Goal: Task Accomplishment & Management: Use online tool/utility

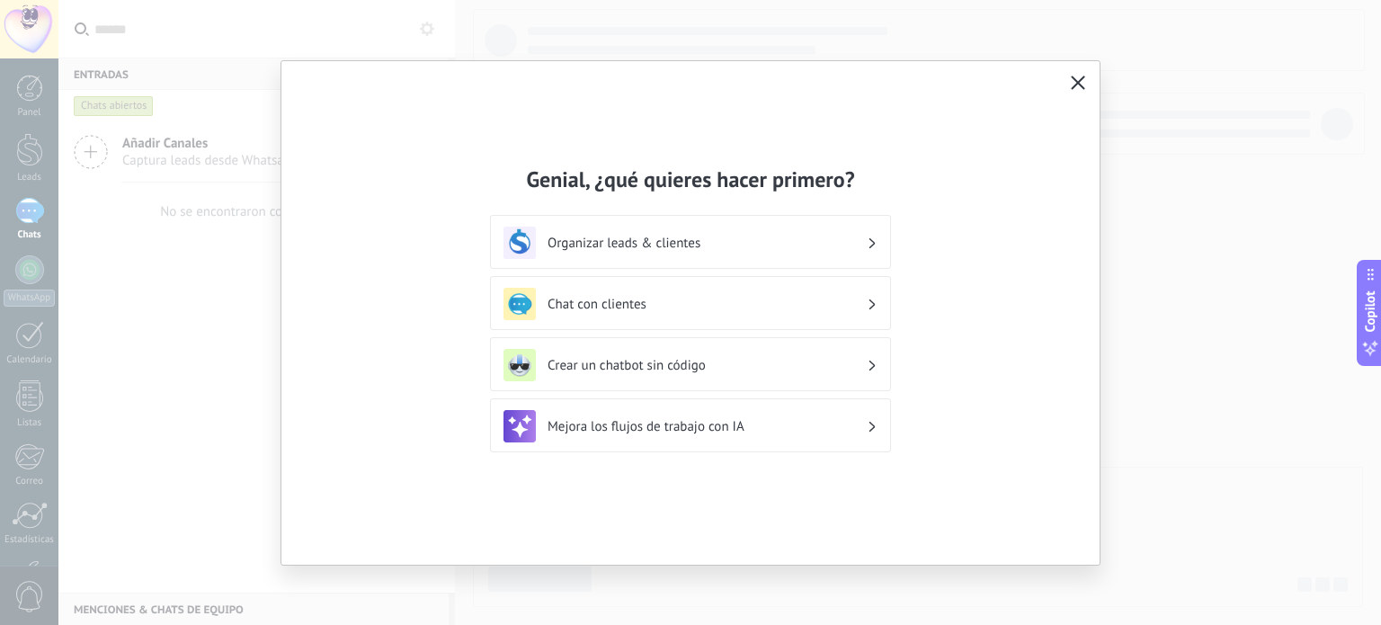
click at [1081, 85] on icon "button" at bounding box center [1078, 83] width 14 height 14
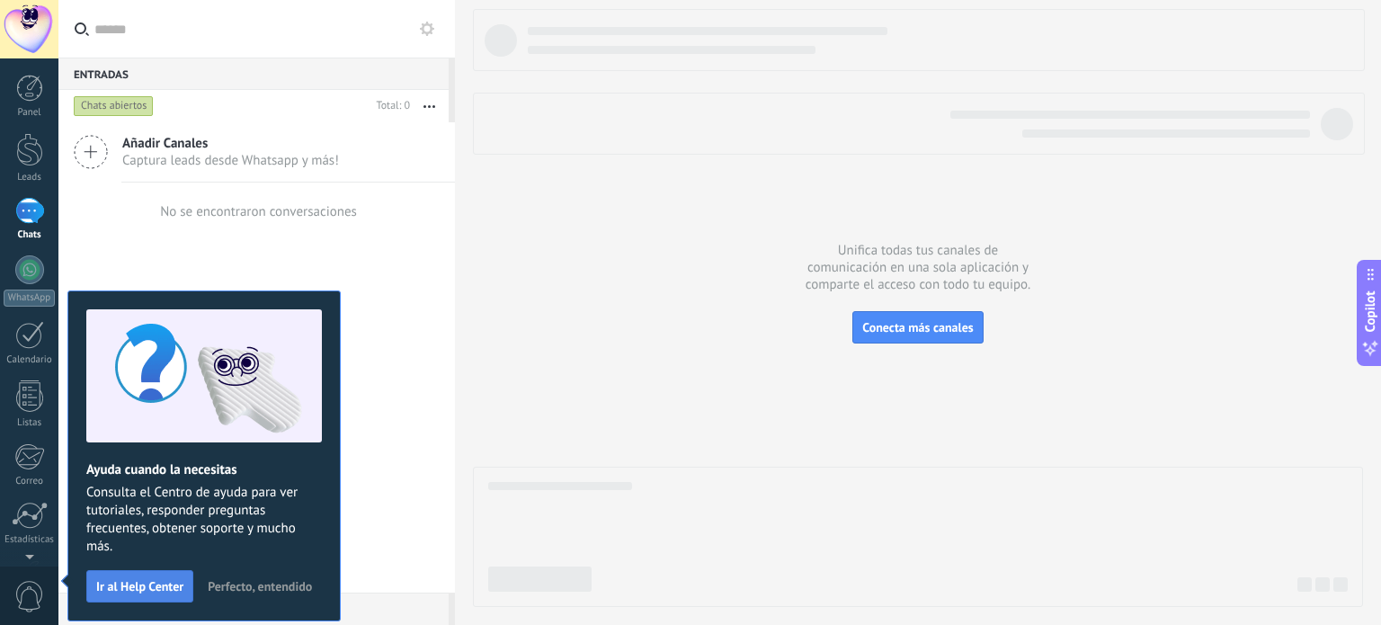
click at [157, 576] on button "Ir al Help Center" at bounding box center [139, 586] width 107 height 32
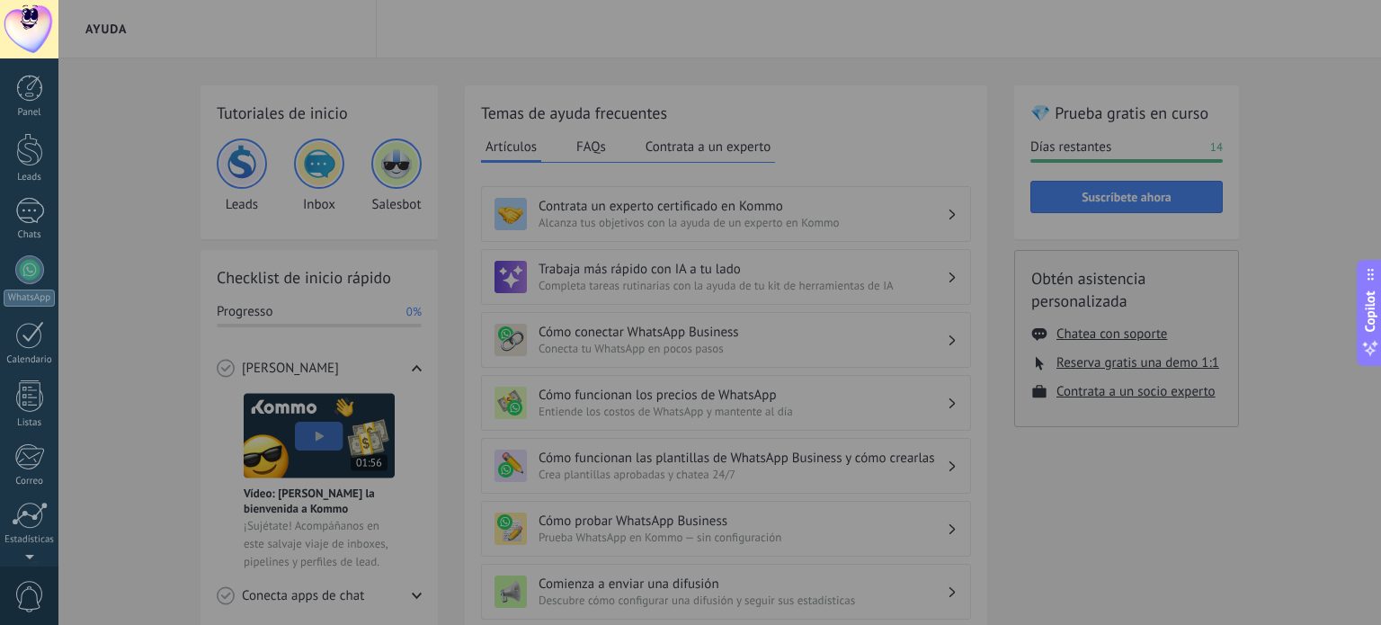
scroll to position [122, 0]
click at [112, 223] on div at bounding box center [748, 312] width 1381 height 625
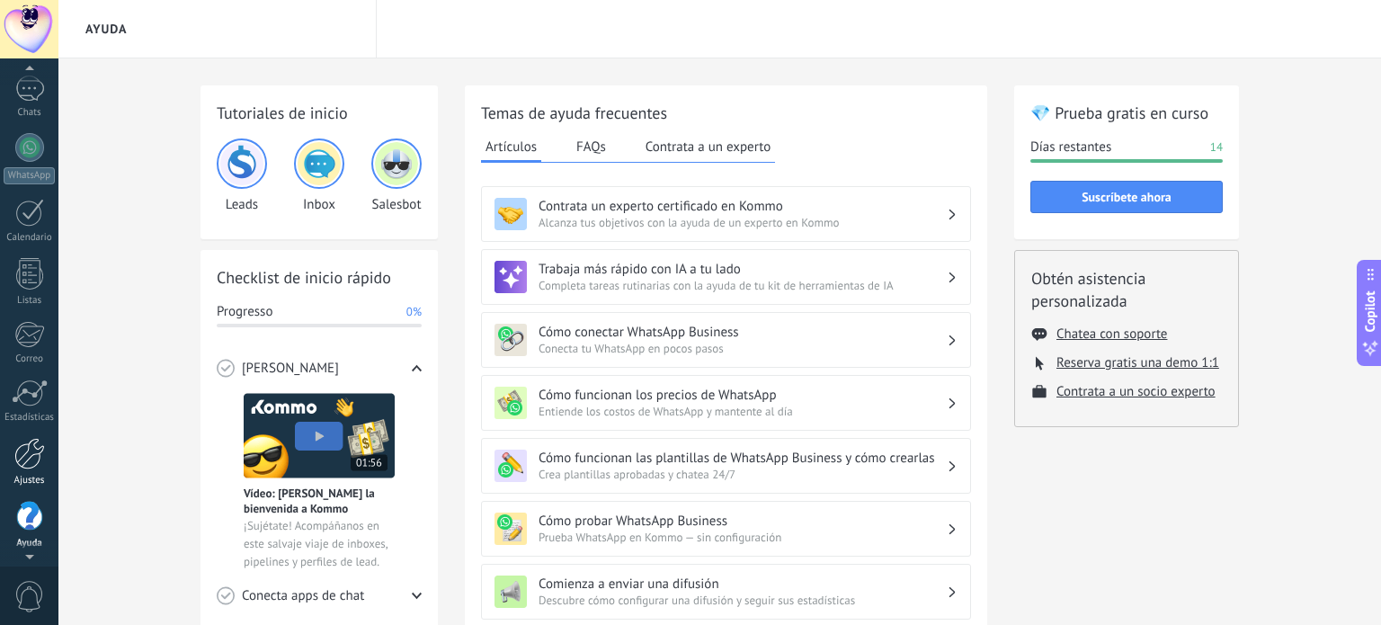
click at [31, 461] on div at bounding box center [29, 453] width 31 height 31
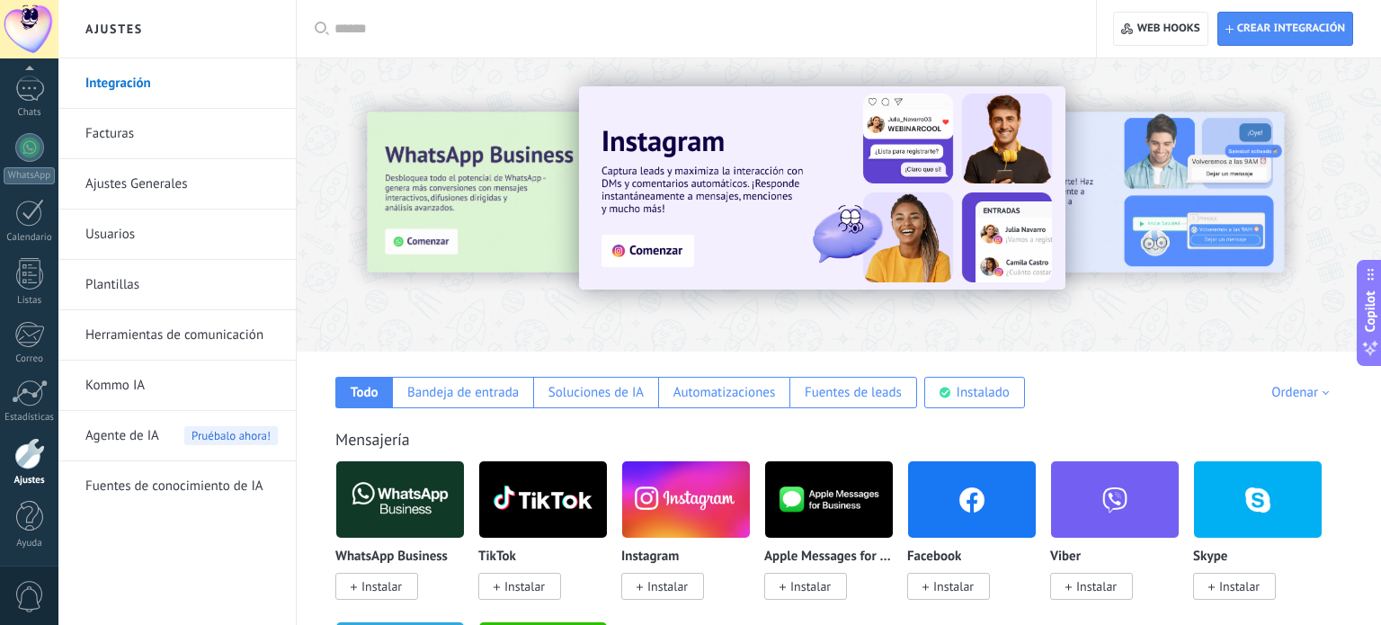
click at [326, 406] on div "Todo Bandeja de entrada Soluciones de IA Automatizaciones Fuentes de leads Inst…" at bounding box center [839, 380] width 1048 height 57
drag, startPoint x: 320, startPoint y: 380, endPoint x: 313, endPoint y: 398, distance: 19.4
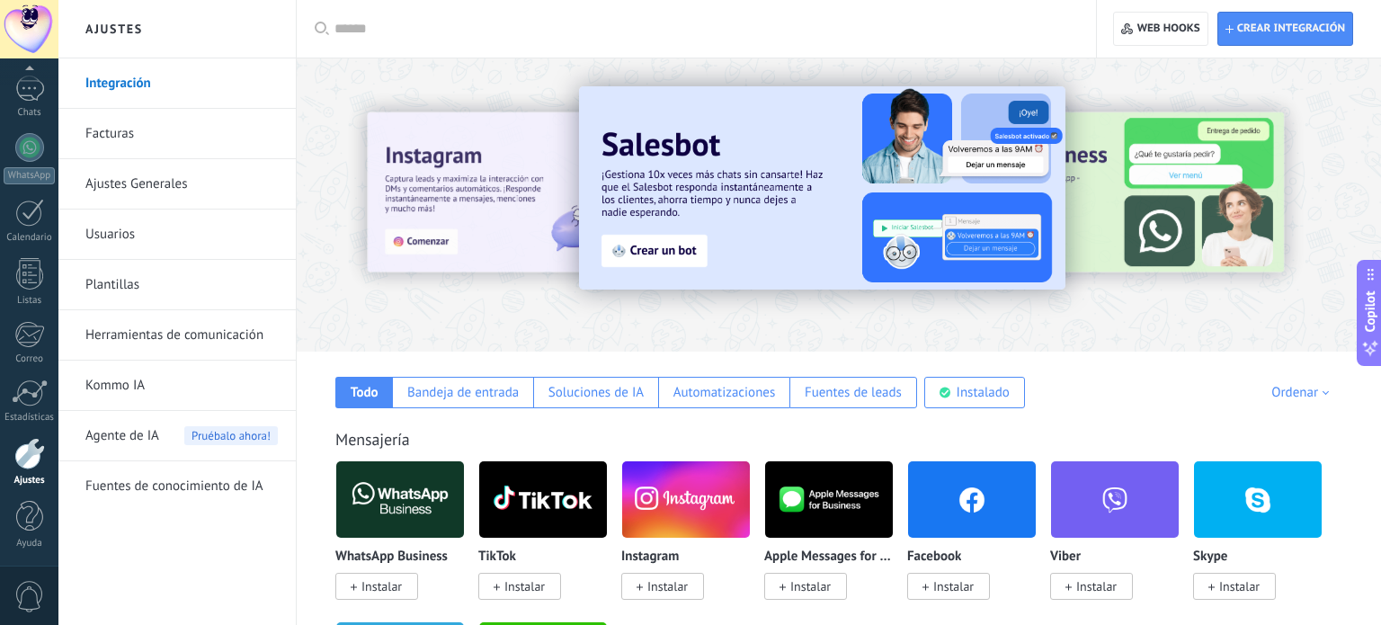
drag, startPoint x: 1323, startPoint y: 109, endPoint x: 1301, endPoint y: 265, distance: 158.0
drag, startPoint x: 1136, startPoint y: 405, endPoint x: 1129, endPoint y: 423, distance: 19.4
click at [423, 489] on img at bounding box center [400, 499] width 128 height 87
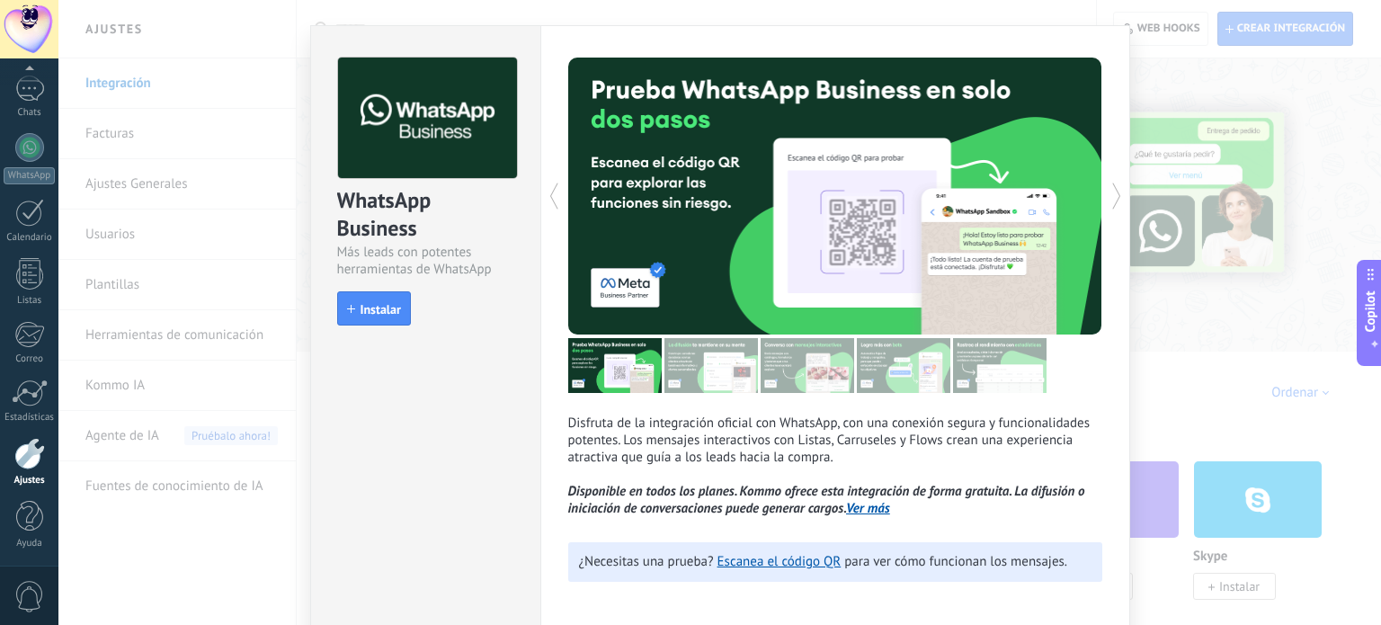
scroll to position [90, 0]
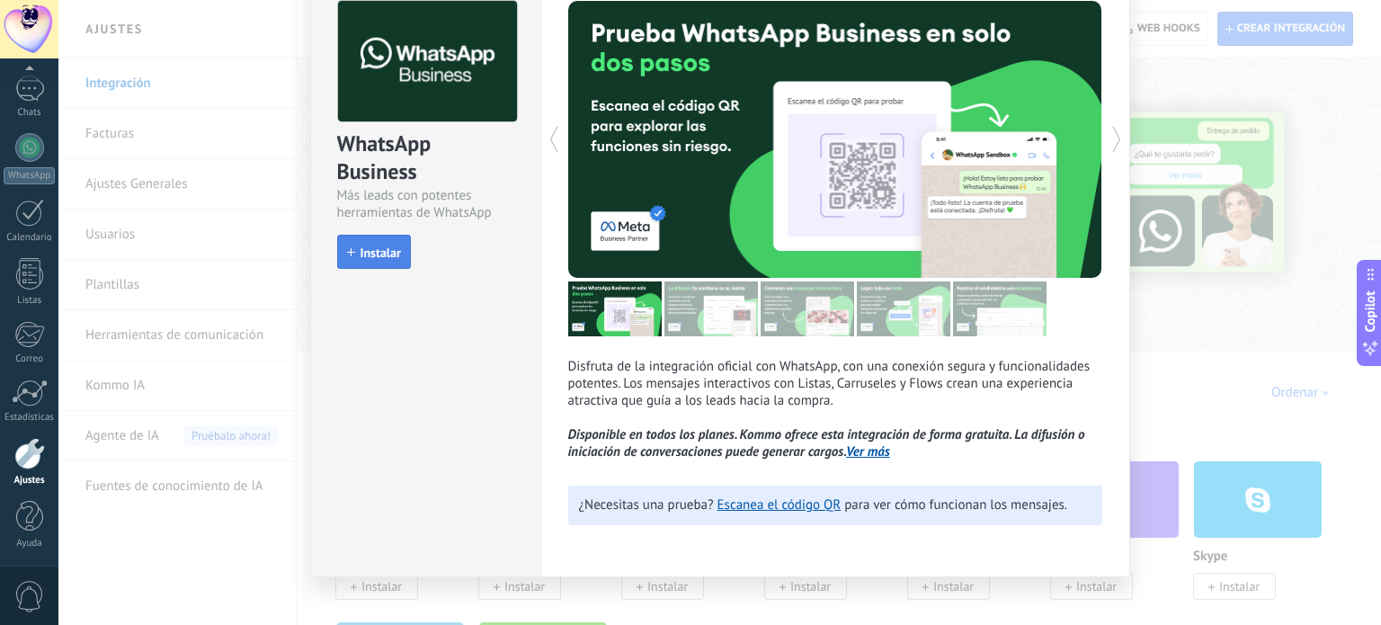
click at [385, 249] on span "Instalar" at bounding box center [380, 252] width 40 height 13
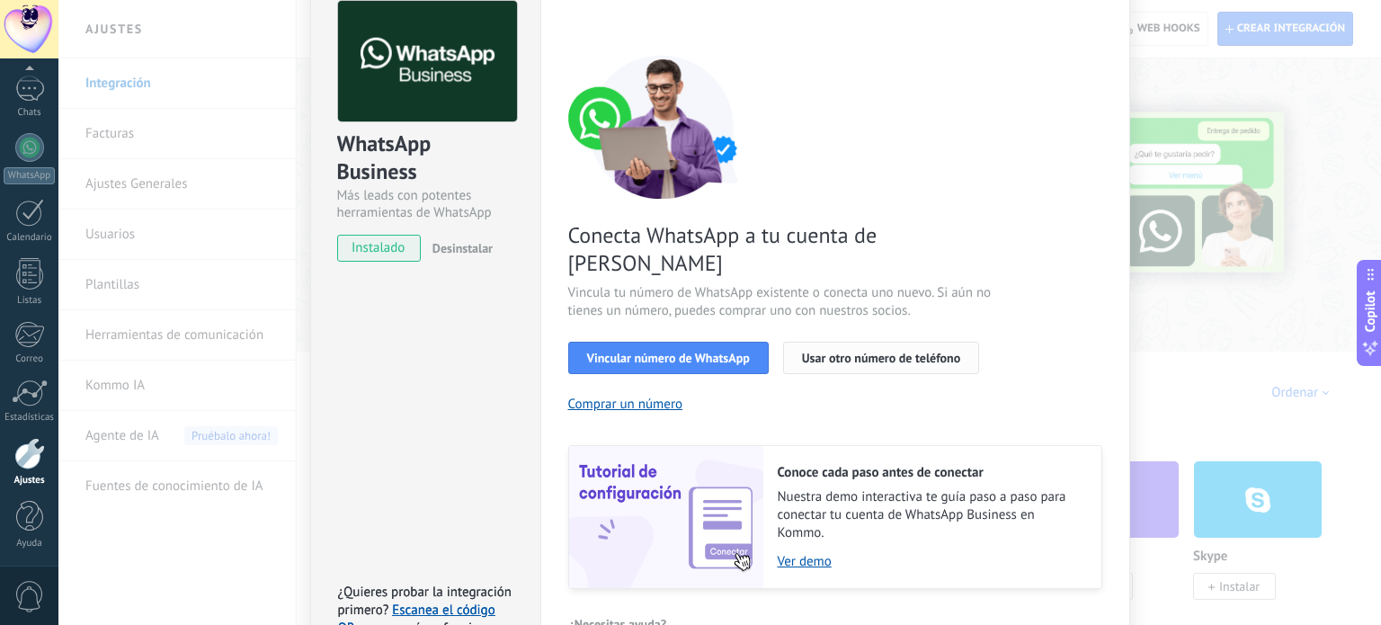
click at [874, 352] on span "Usar otro número de teléfono" at bounding box center [881, 358] width 158 height 13
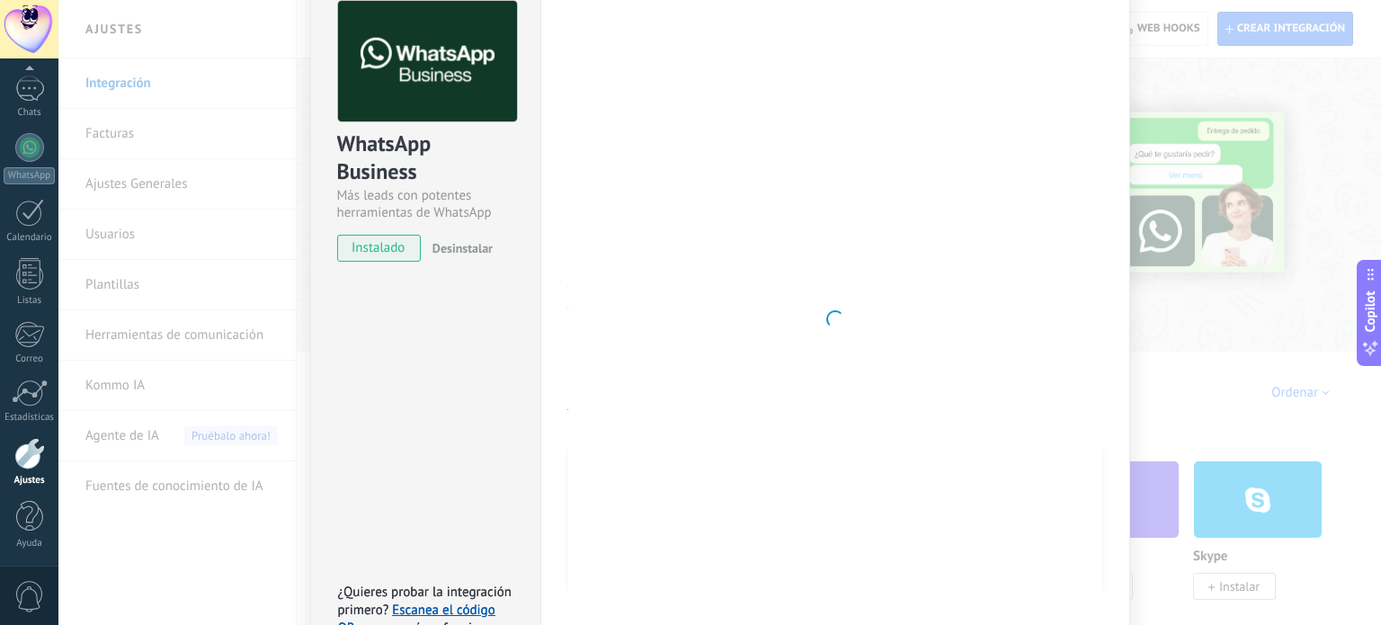
scroll to position [83, 0]
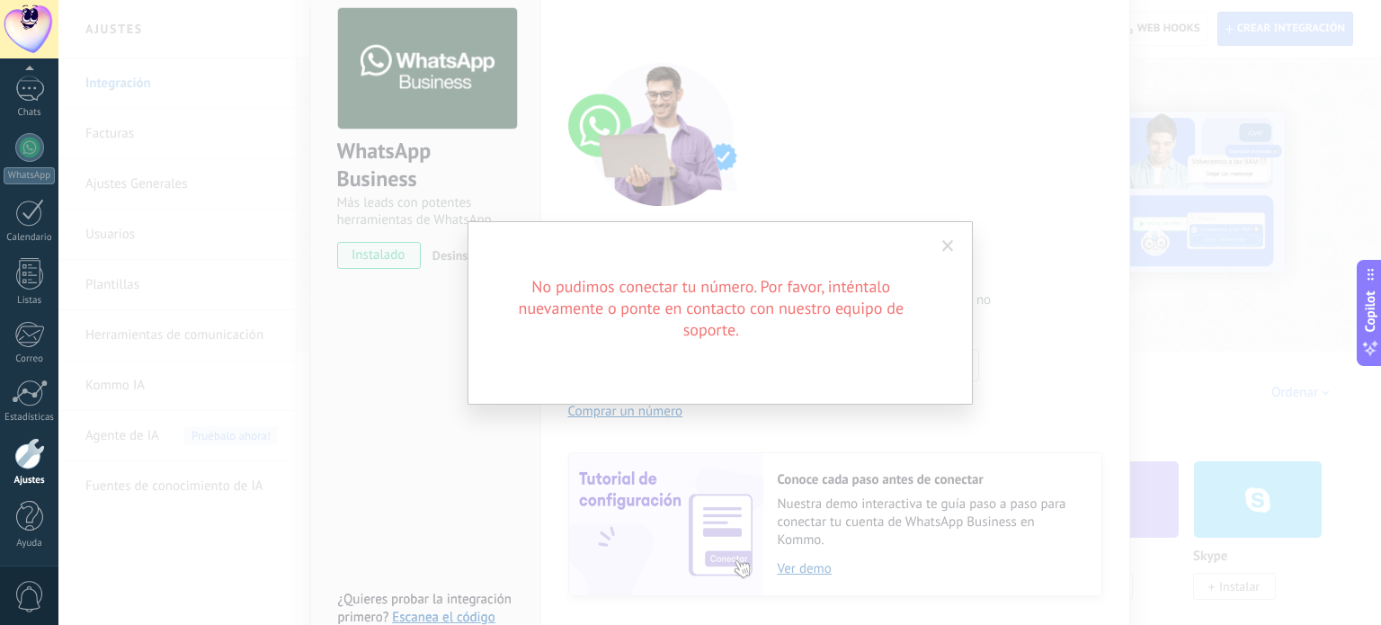
click at [815, 340] on h2 "No pudimos conectar tu número. Por favor, inténtalo nuevamente o ponte en conta…" at bounding box center [711, 308] width 432 height 65
click at [949, 245] on span at bounding box center [948, 246] width 12 height 13
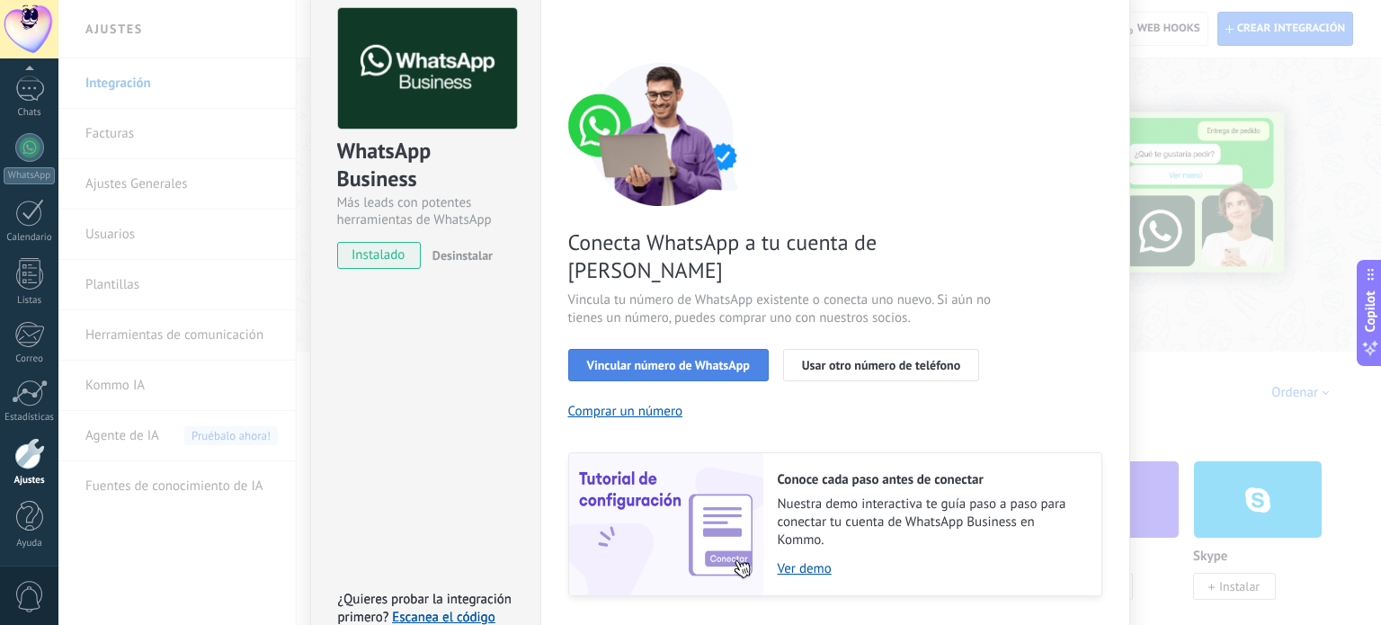
click at [752, 349] on button "Vincular número de WhatsApp" at bounding box center [668, 365] width 200 height 32
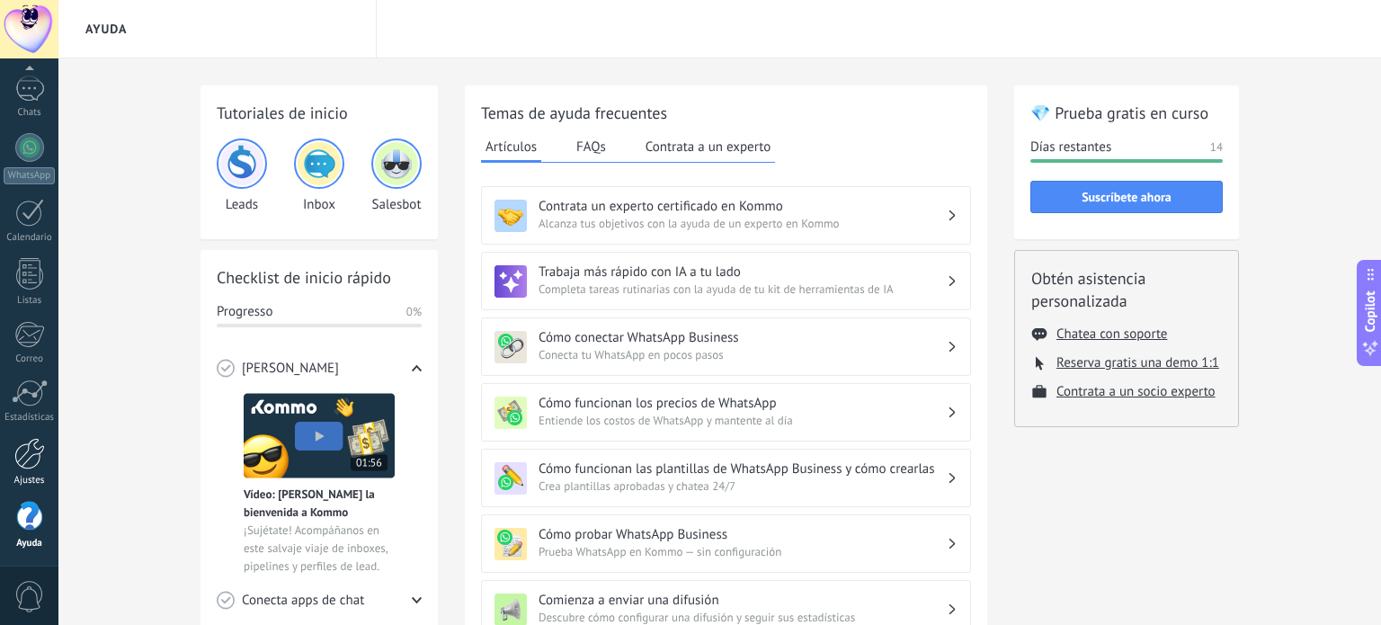
click at [36, 463] on div at bounding box center [29, 453] width 31 height 31
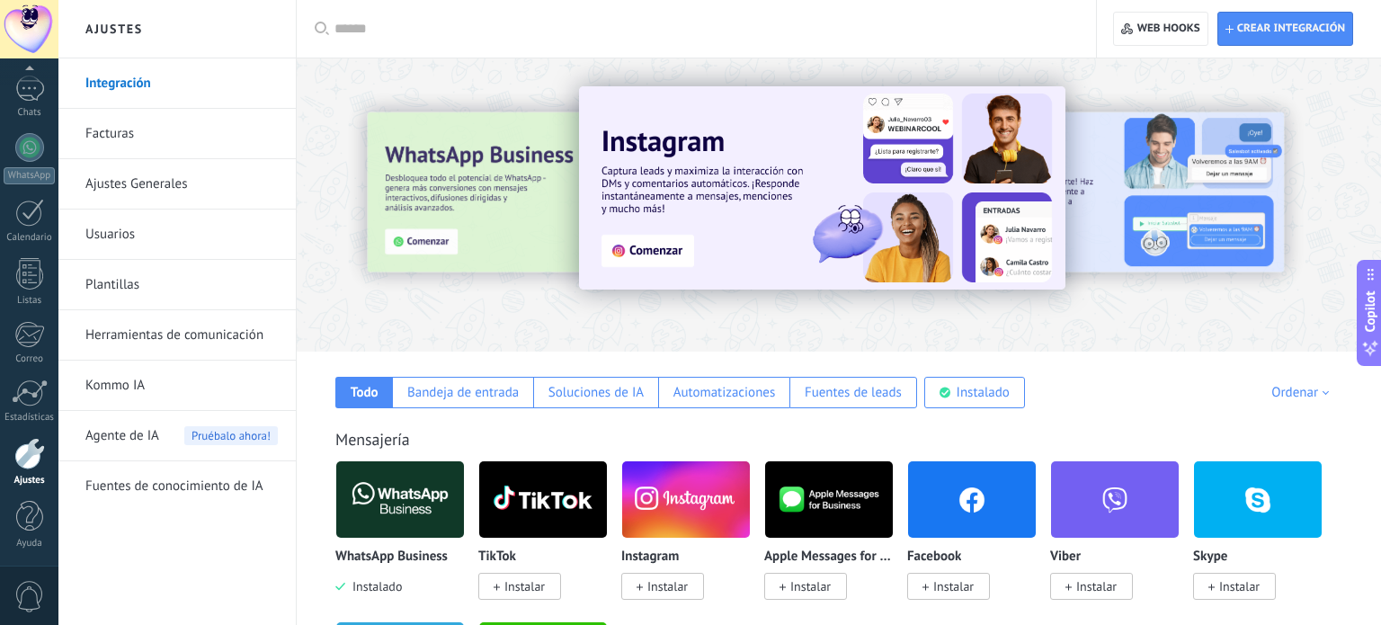
click at [404, 467] on img at bounding box center [400, 499] width 128 height 87
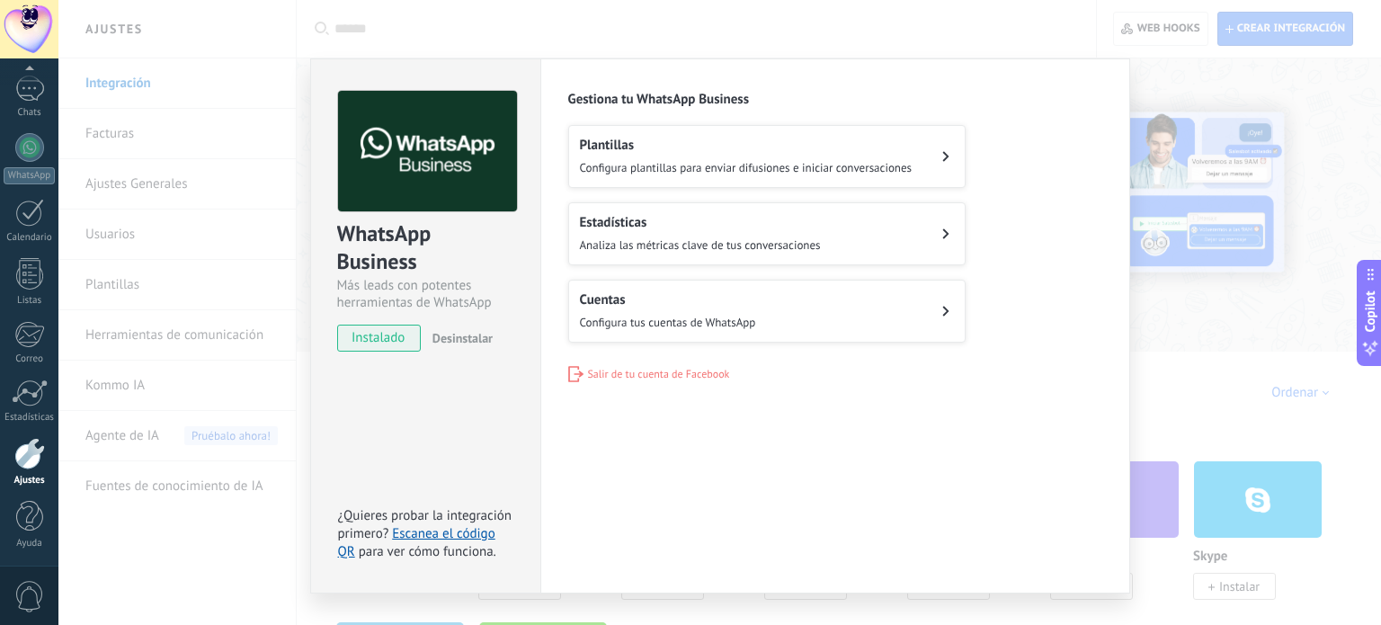
click at [698, 303] on h2 "Cuentas" at bounding box center [668, 299] width 176 height 17
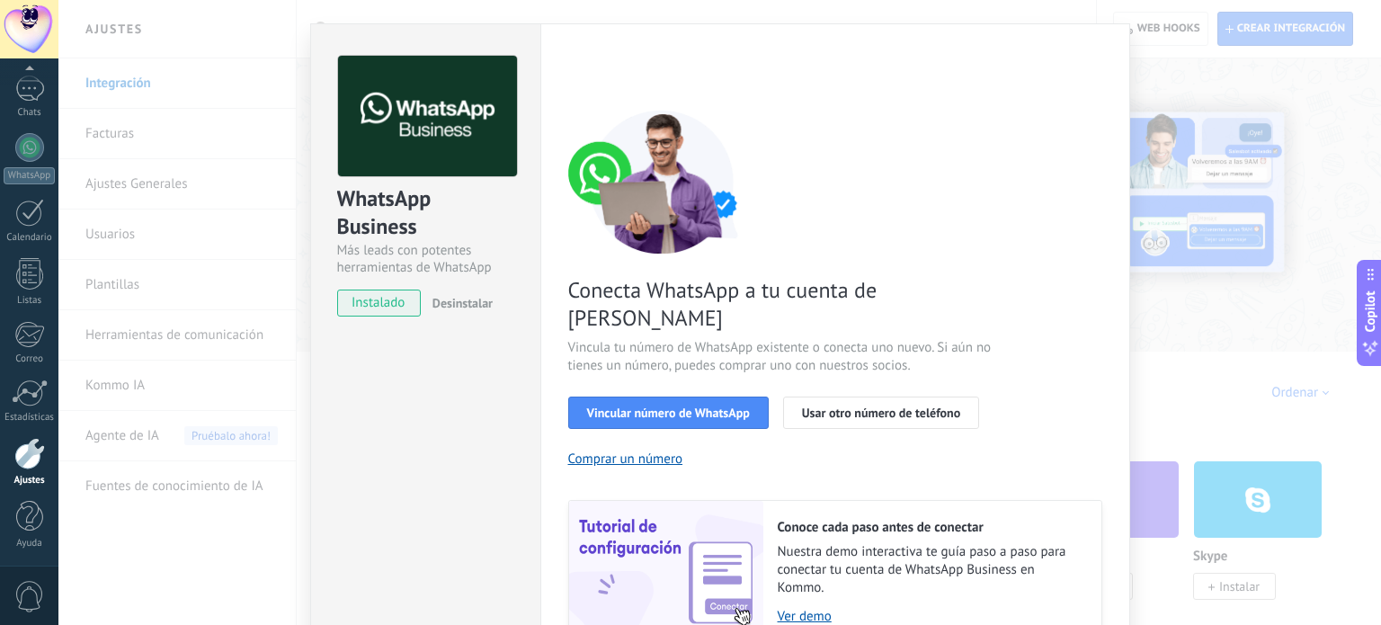
scroll to position [173, 0]
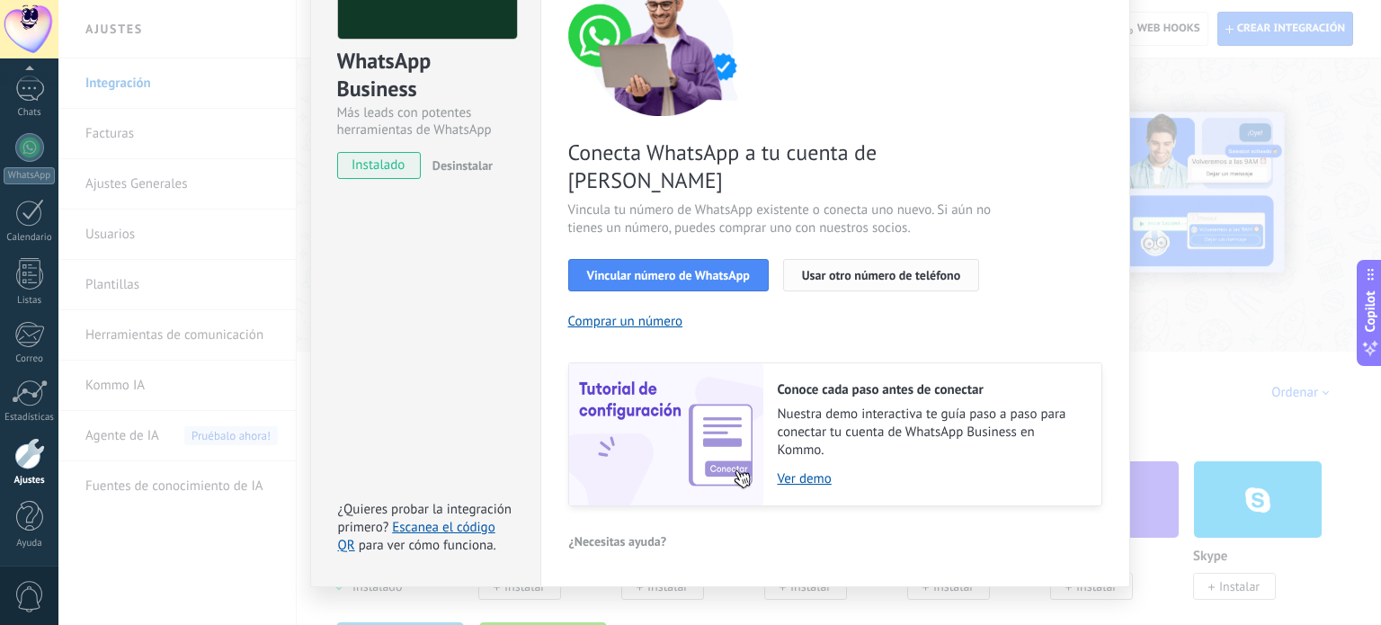
click at [898, 269] on span "Usar otro número de teléfono" at bounding box center [881, 275] width 158 height 13
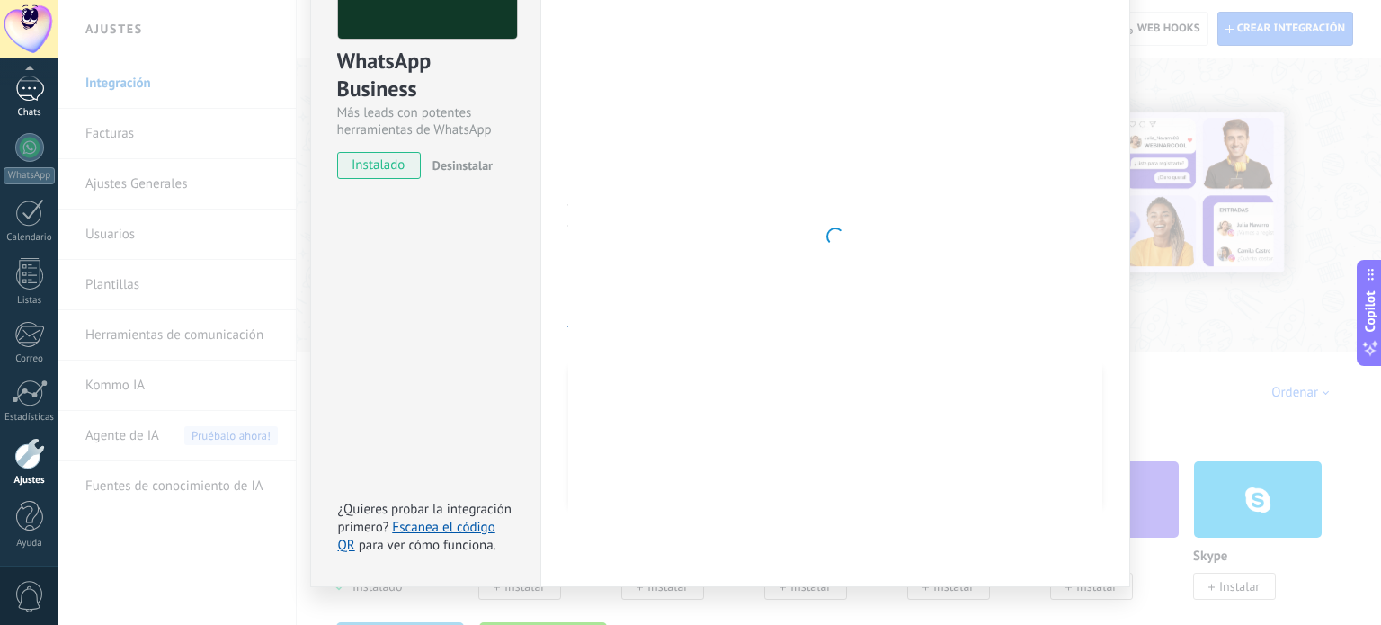
click at [30, 93] on div at bounding box center [29, 89] width 29 height 26
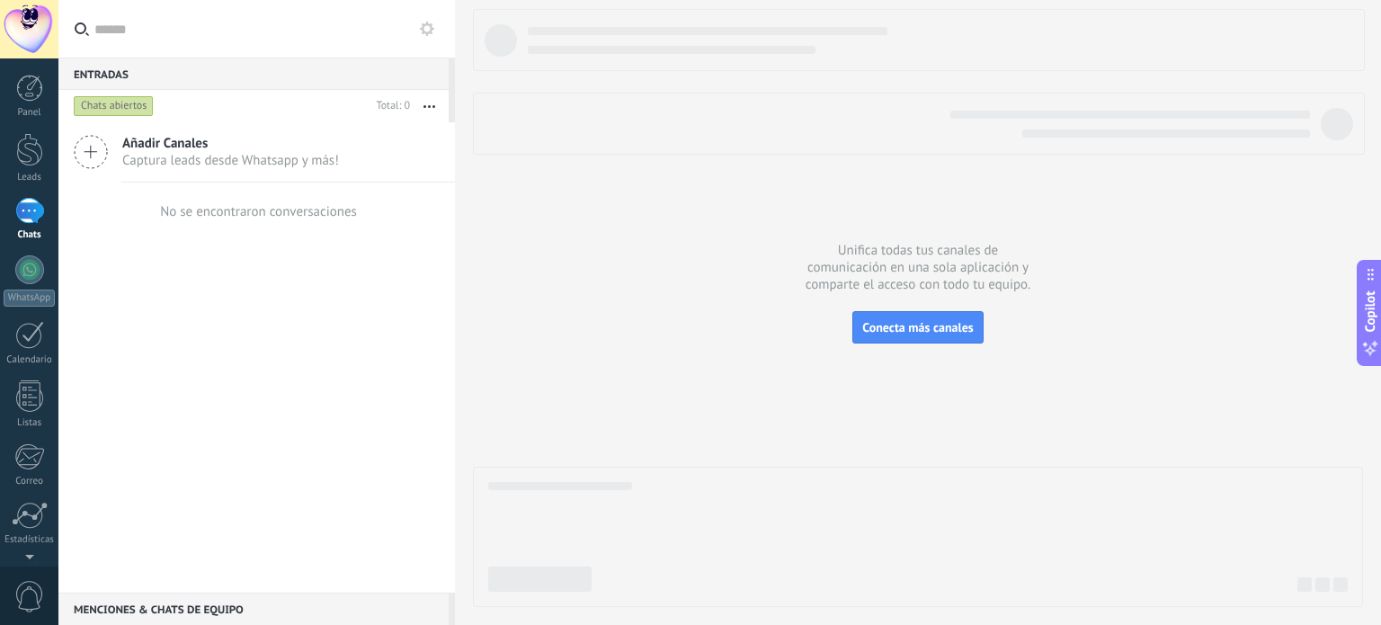
click at [216, 38] on input "text" at bounding box center [267, 29] width 346 height 58
click at [40, 280] on link "WhatsApp" at bounding box center [29, 280] width 58 height 51
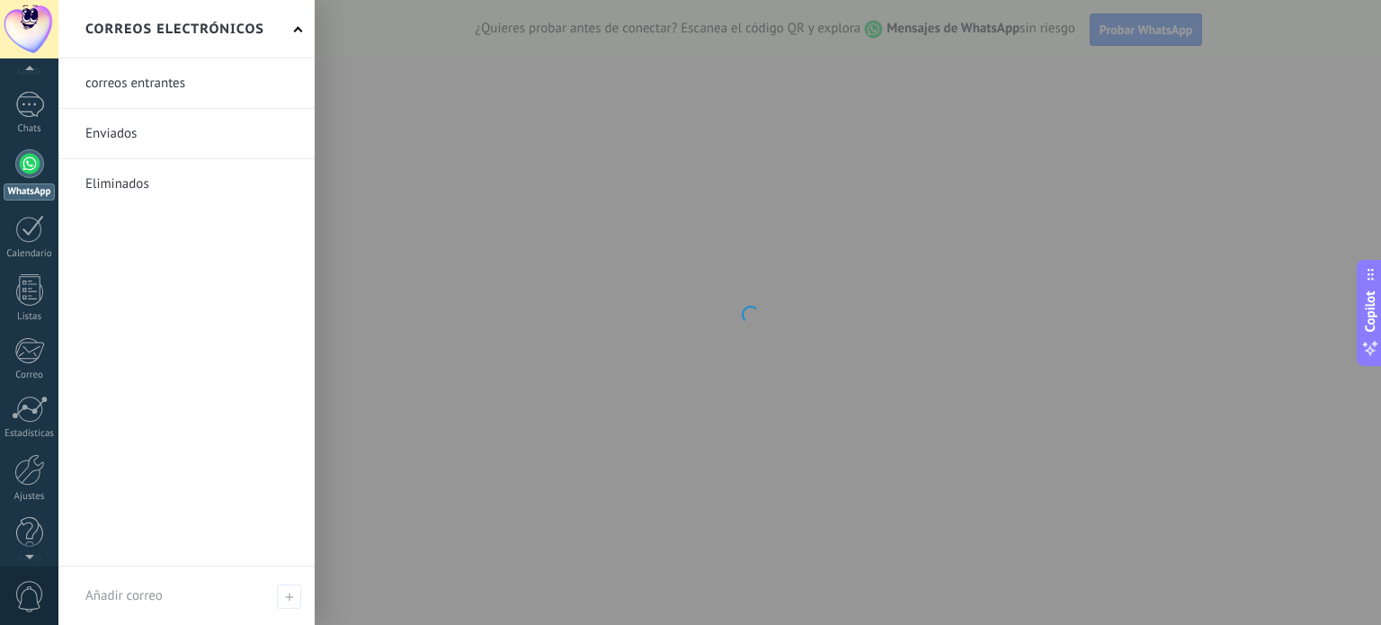
scroll to position [122, 0]
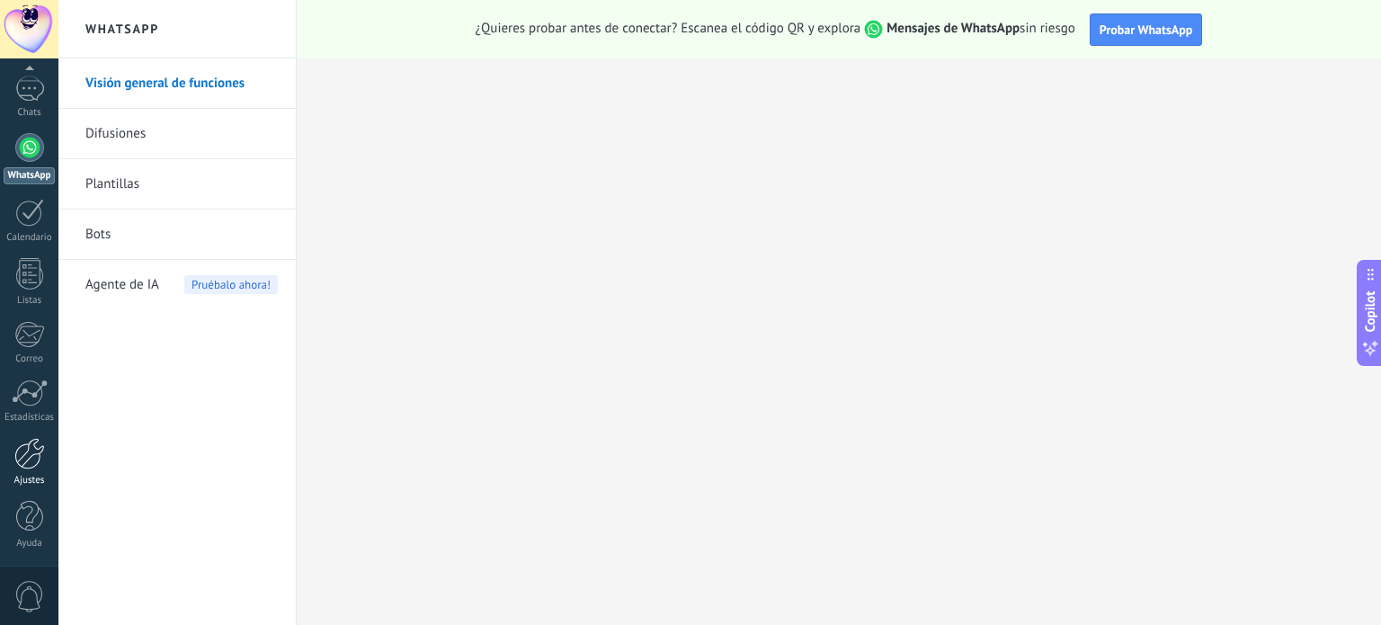
click at [35, 452] on div at bounding box center [29, 453] width 31 height 31
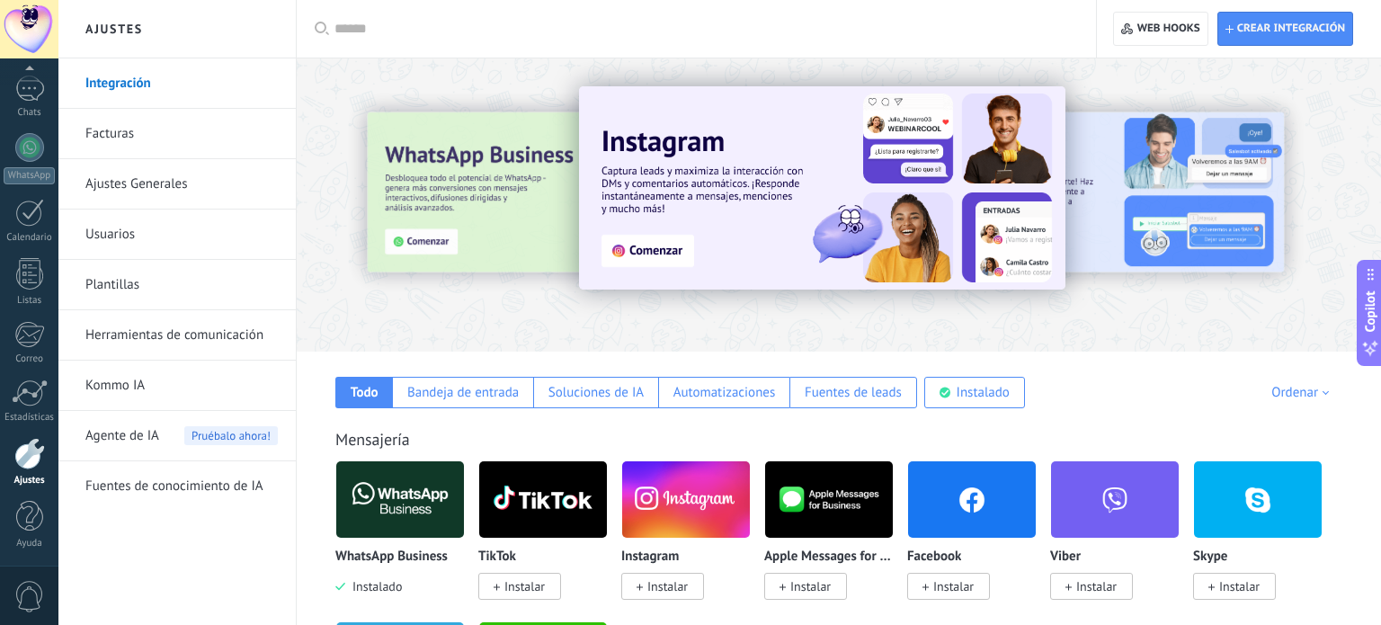
click at [404, 38] on input "text" at bounding box center [702, 29] width 736 height 19
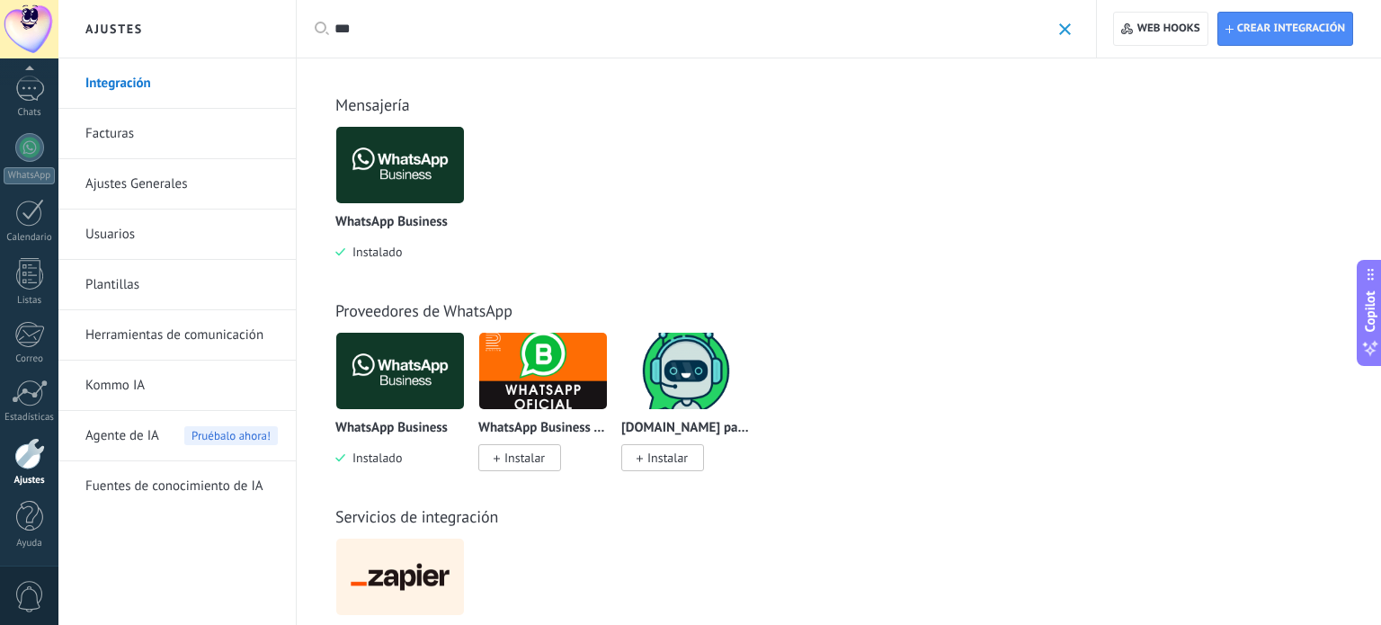
type input "***"
click at [425, 175] on img at bounding box center [400, 164] width 128 height 87
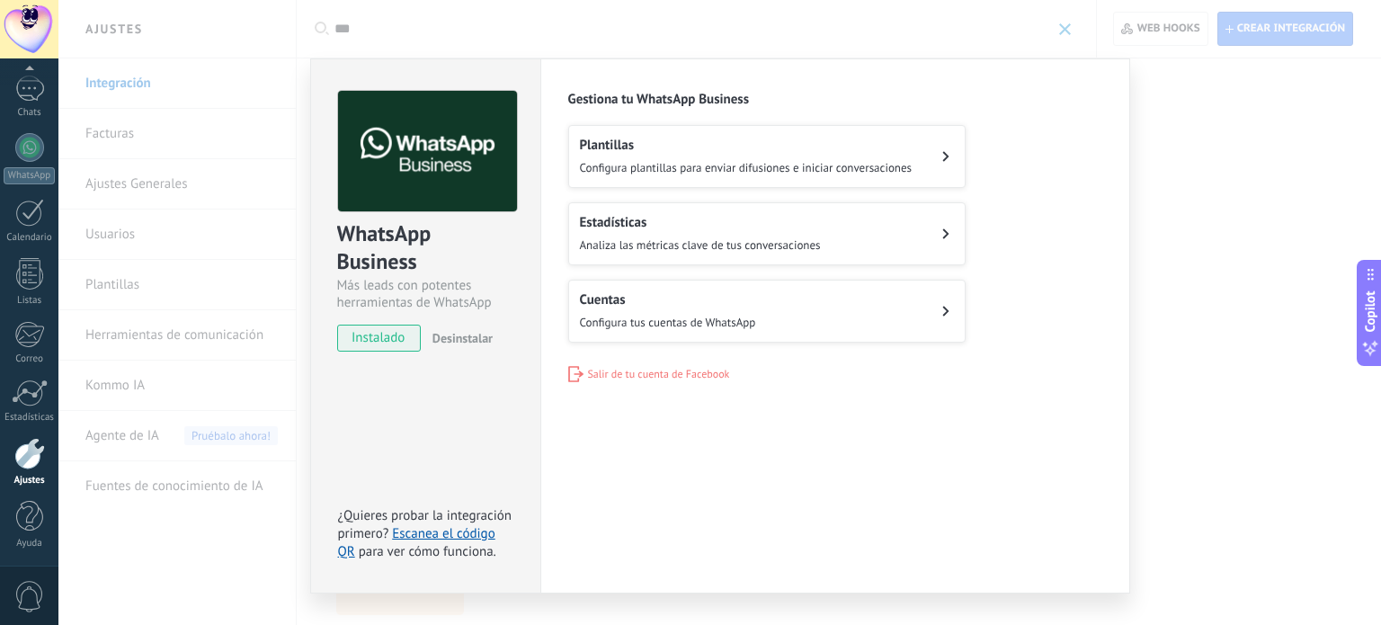
click at [378, 254] on body ".abccls-1,.abccls-2{fill-rule:evenodd}.abccls-2{fill:#fff} .abfcls-1{fill:none}…" at bounding box center [690, 312] width 1381 height 625
click at [618, 308] on div "Cuentas Configura tus cuentas de WhatsApp" at bounding box center [668, 311] width 176 height 40
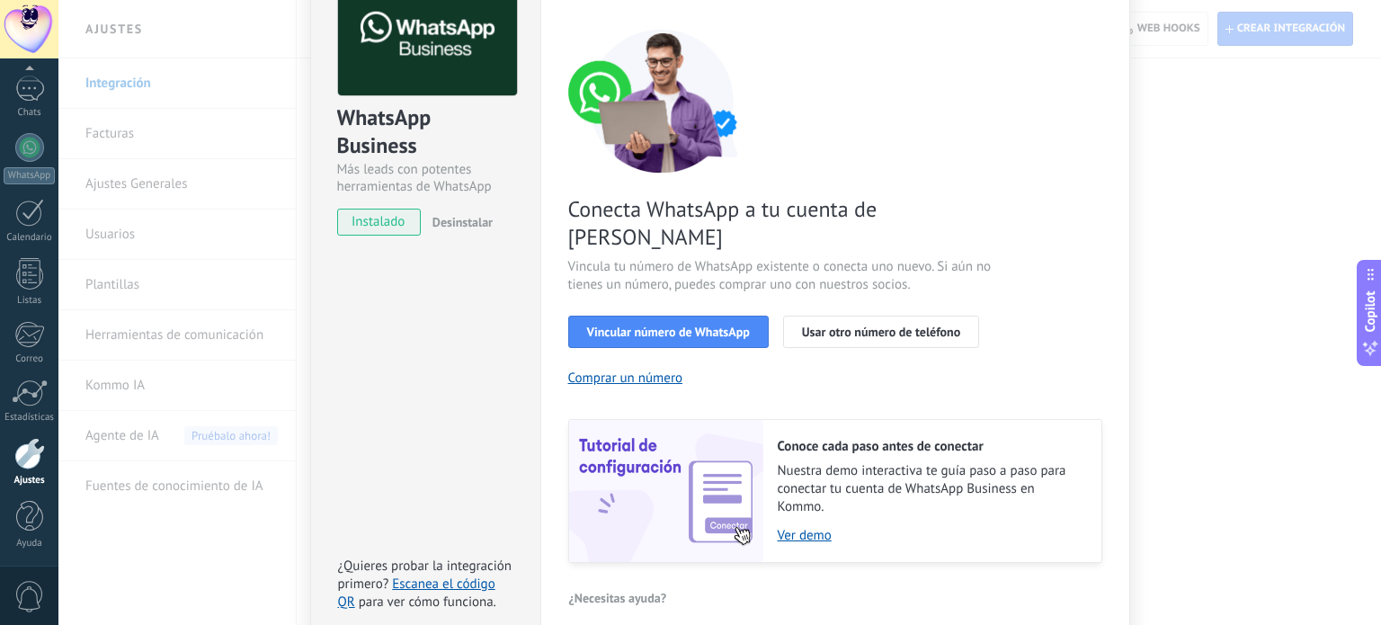
scroll to position [173, 0]
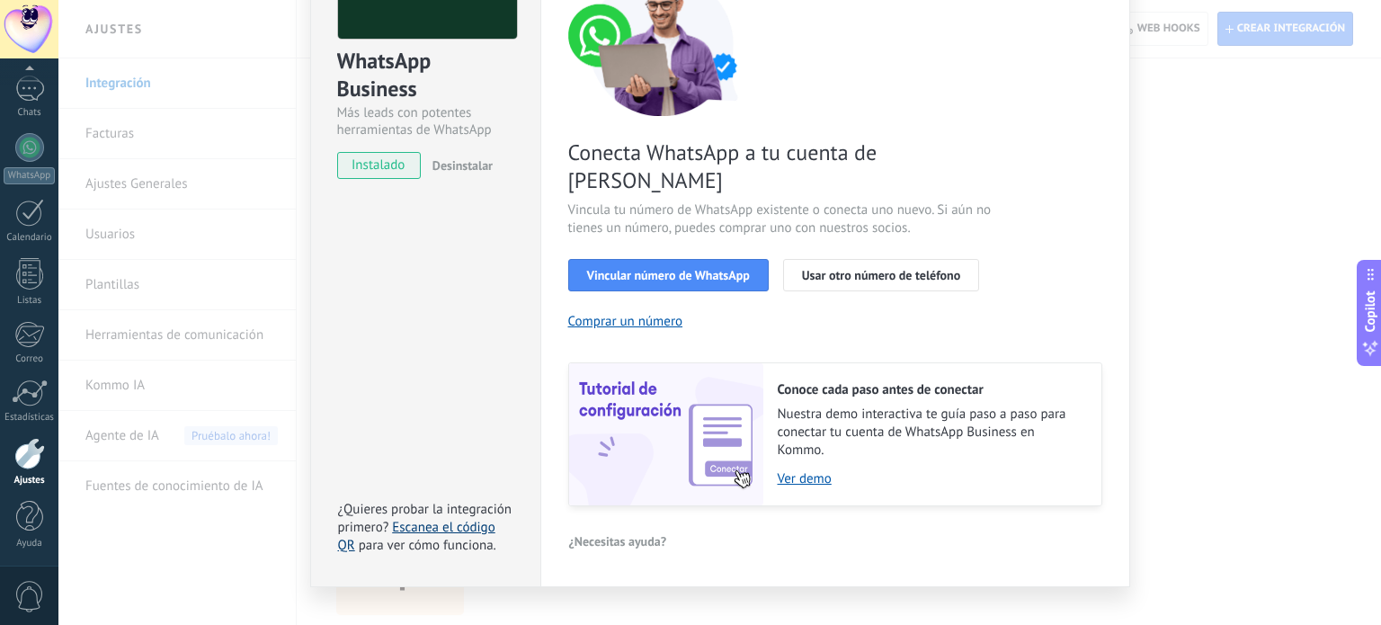
click at [438, 519] on link "Escanea el código QR" at bounding box center [416, 536] width 157 height 35
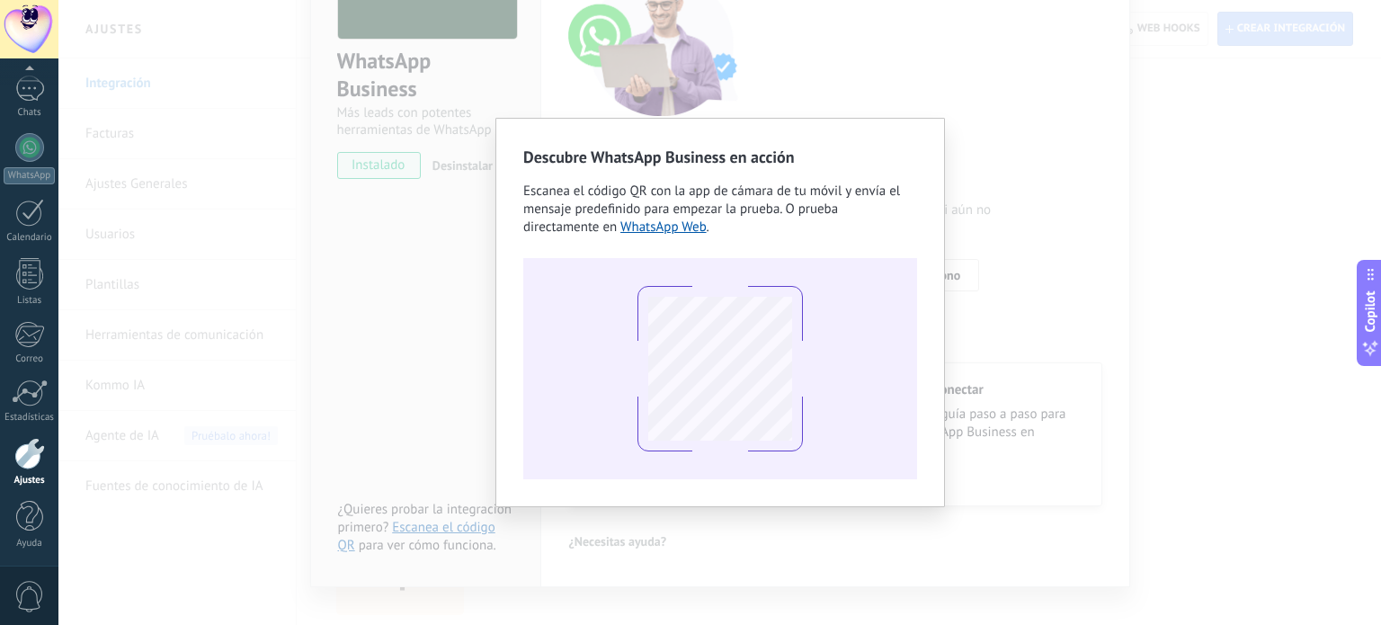
click at [467, 371] on div "Descubre WhatsApp Business en acción Escanea el código QR con la app [PERSON_NA…" at bounding box center [719, 312] width 1322 height 625
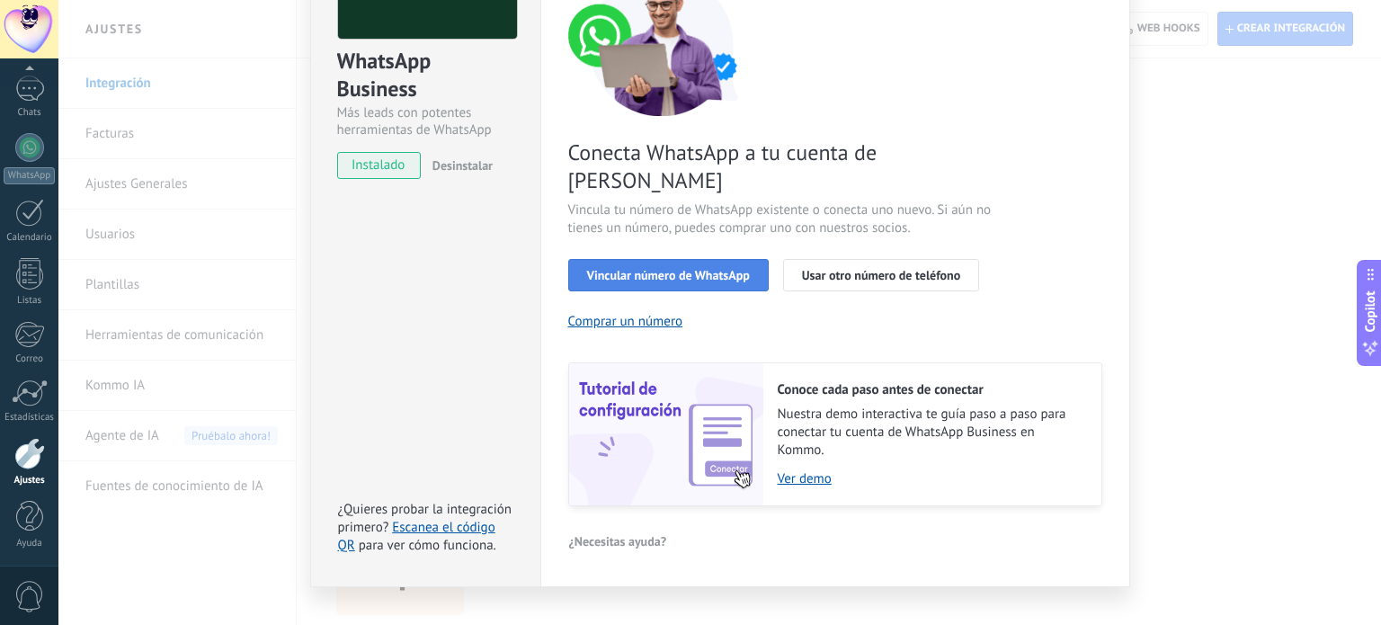
click at [747, 259] on button "Vincular número de WhatsApp" at bounding box center [668, 275] width 200 height 32
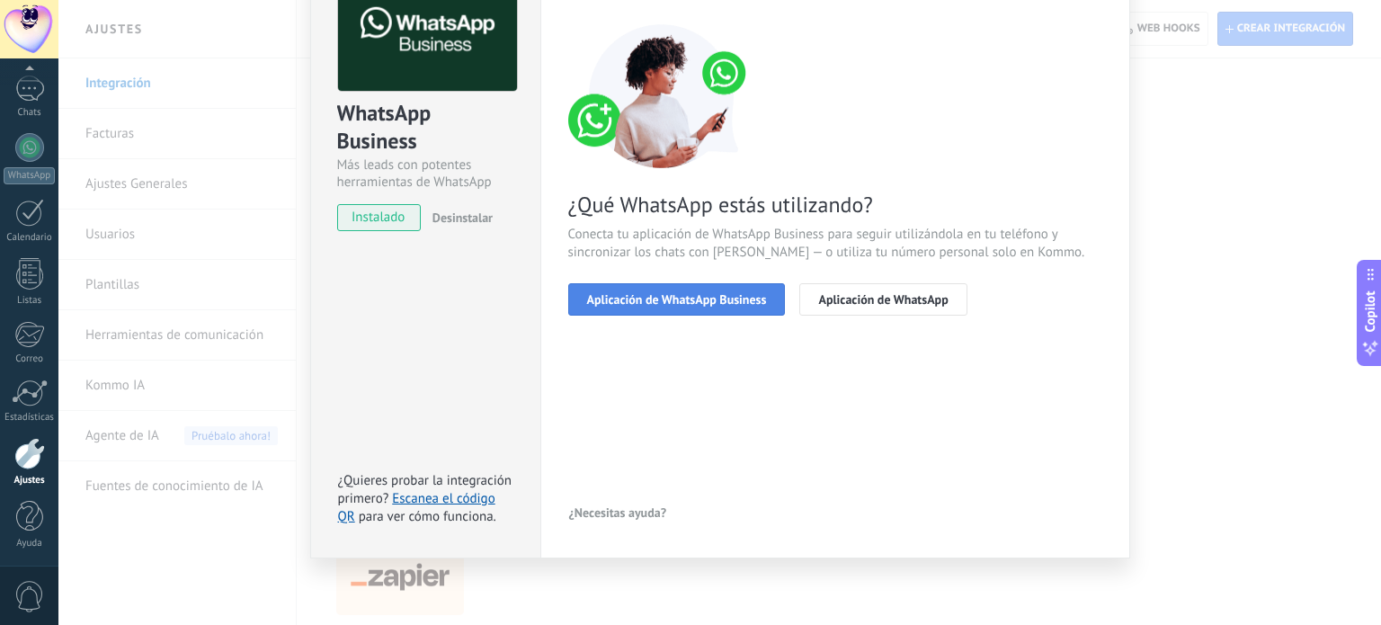
click at [704, 287] on button "Aplicación de WhatsApp Business" at bounding box center [677, 299] width 218 height 32
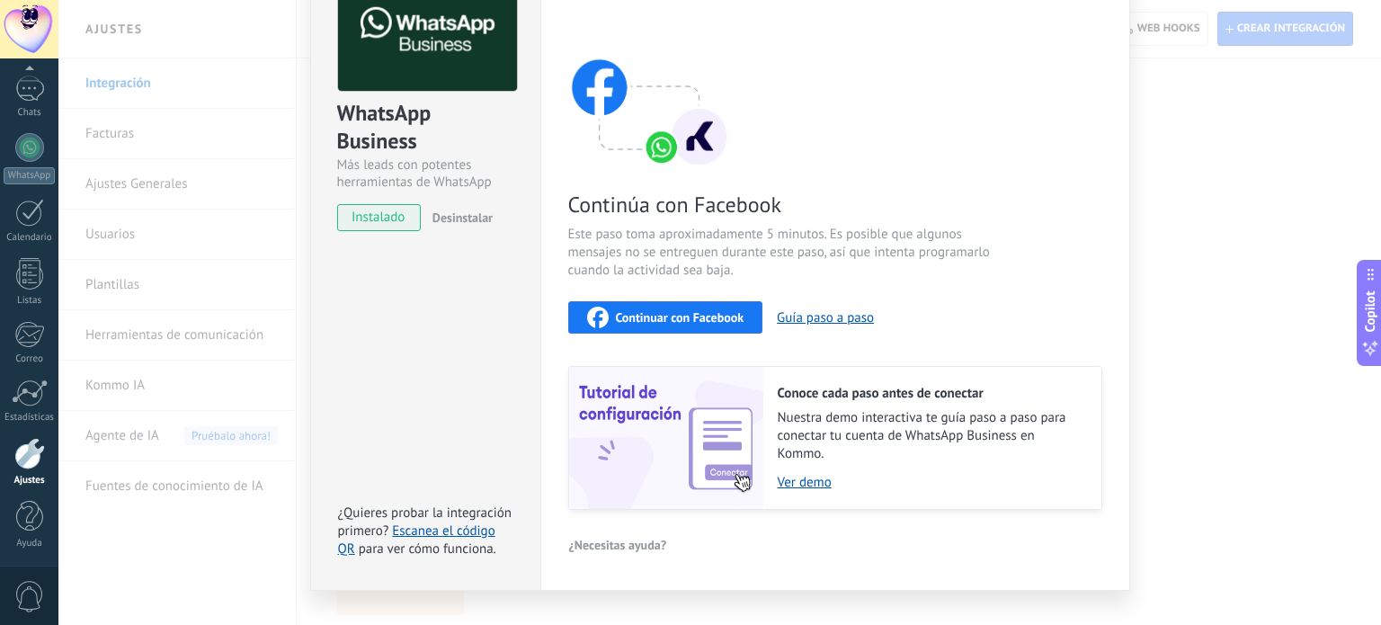
click at [690, 323] on span "Continuar con Facebook" at bounding box center [680, 317] width 129 height 13
click at [471, 528] on link "Escanea el código QR" at bounding box center [416, 539] width 157 height 35
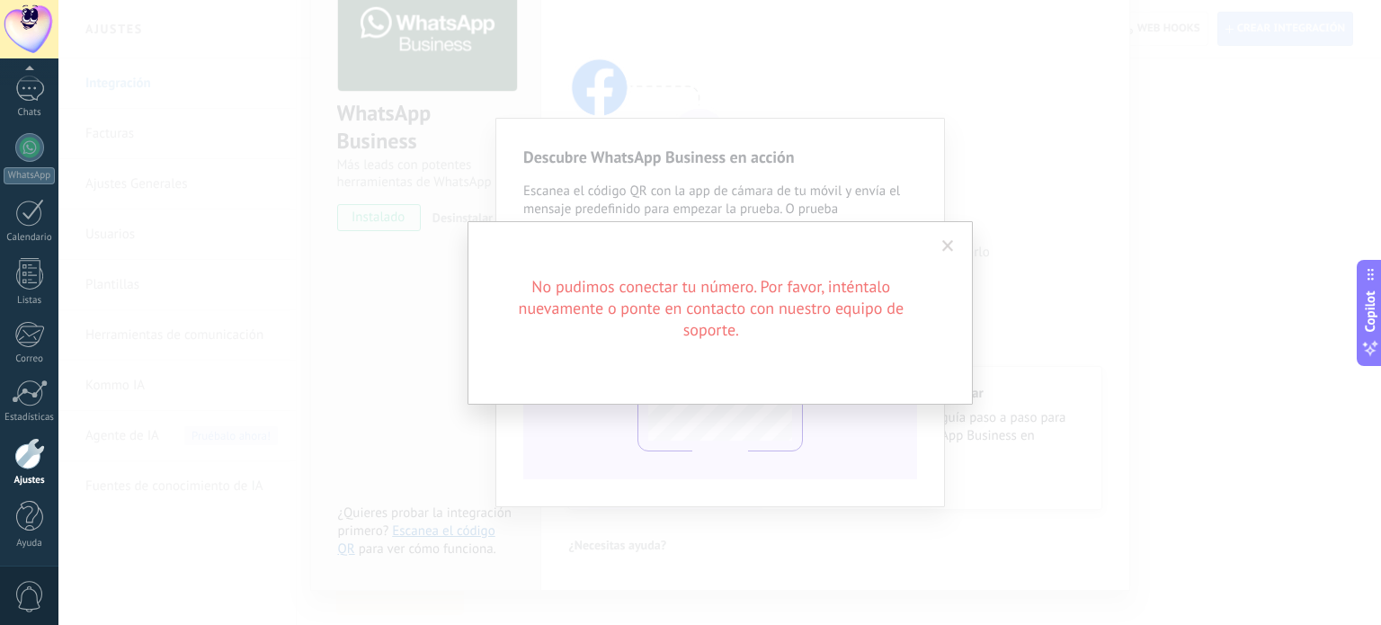
click at [740, 354] on div "No pudimos conectar tu número. Por favor, inténtalo nuevamente o ponte en conta…" at bounding box center [719, 312] width 505 height 183
click at [957, 245] on span at bounding box center [948, 246] width 30 height 31
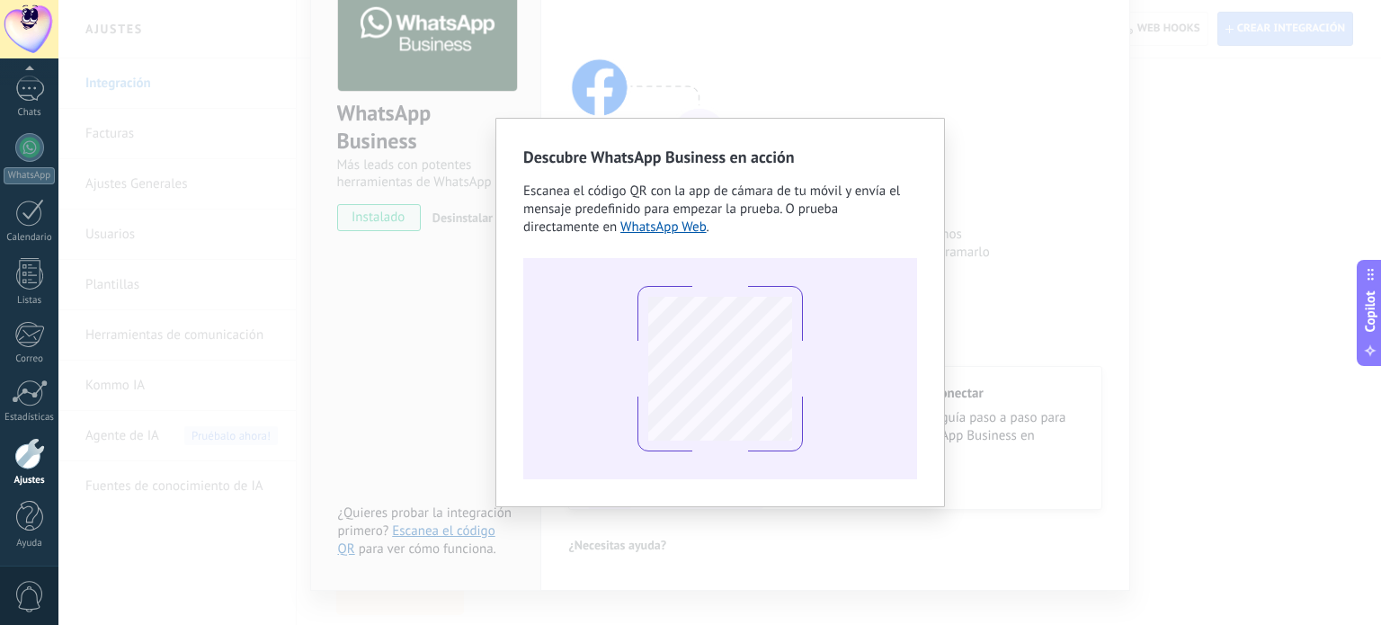
click at [1056, 308] on div "Descubre WhatsApp Business en acción Escanea el código QR con la app [PERSON_NA…" at bounding box center [719, 312] width 1322 height 625
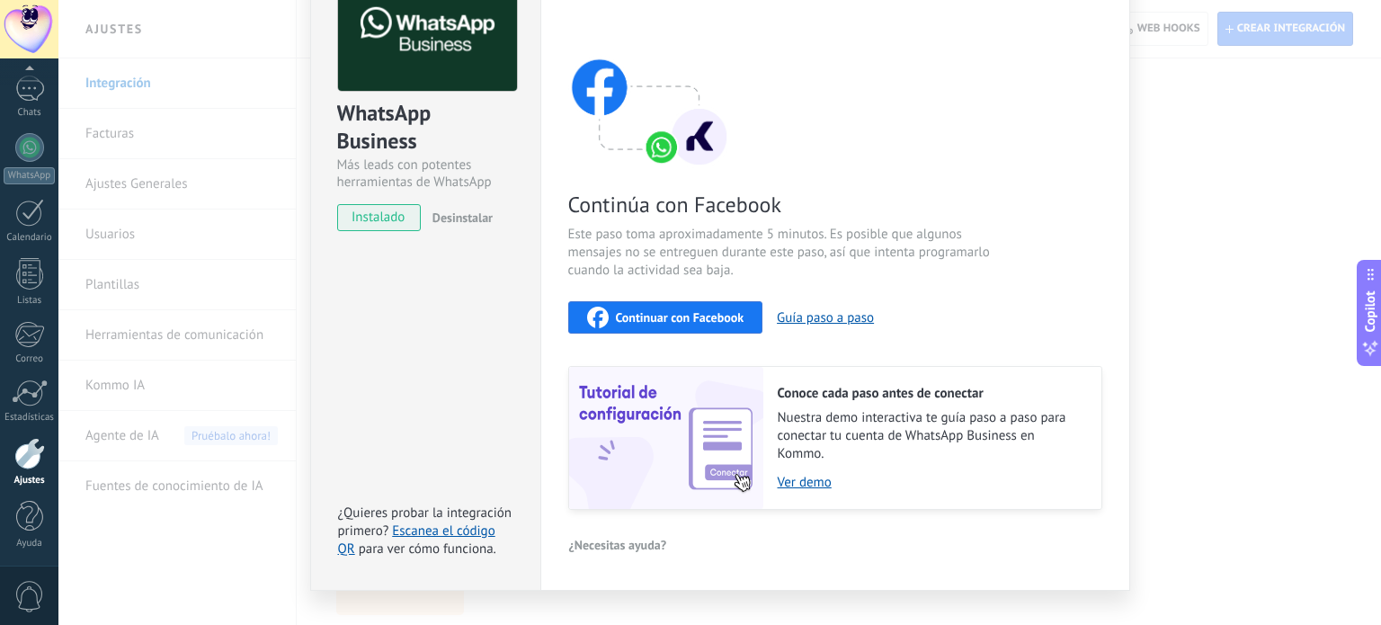
click at [485, 212] on span "Desinstalar" at bounding box center [462, 217] width 60 height 16
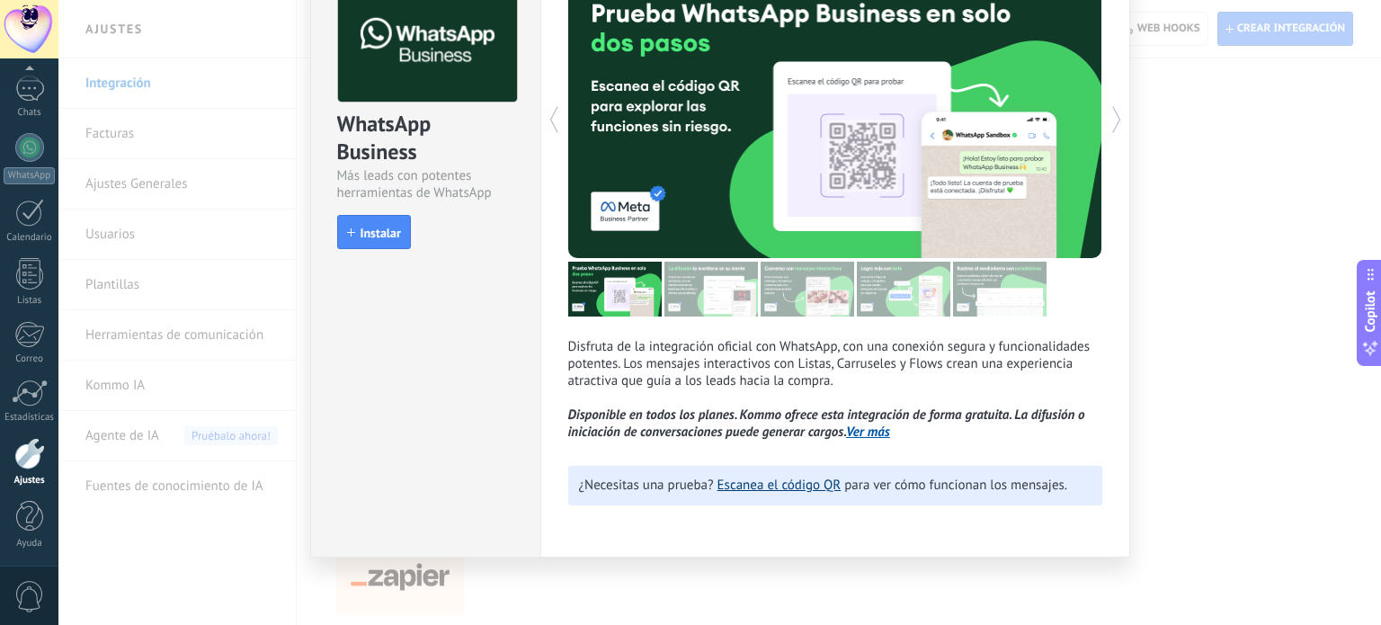
click at [752, 493] on link "Escanea el código QR" at bounding box center [779, 484] width 124 height 17
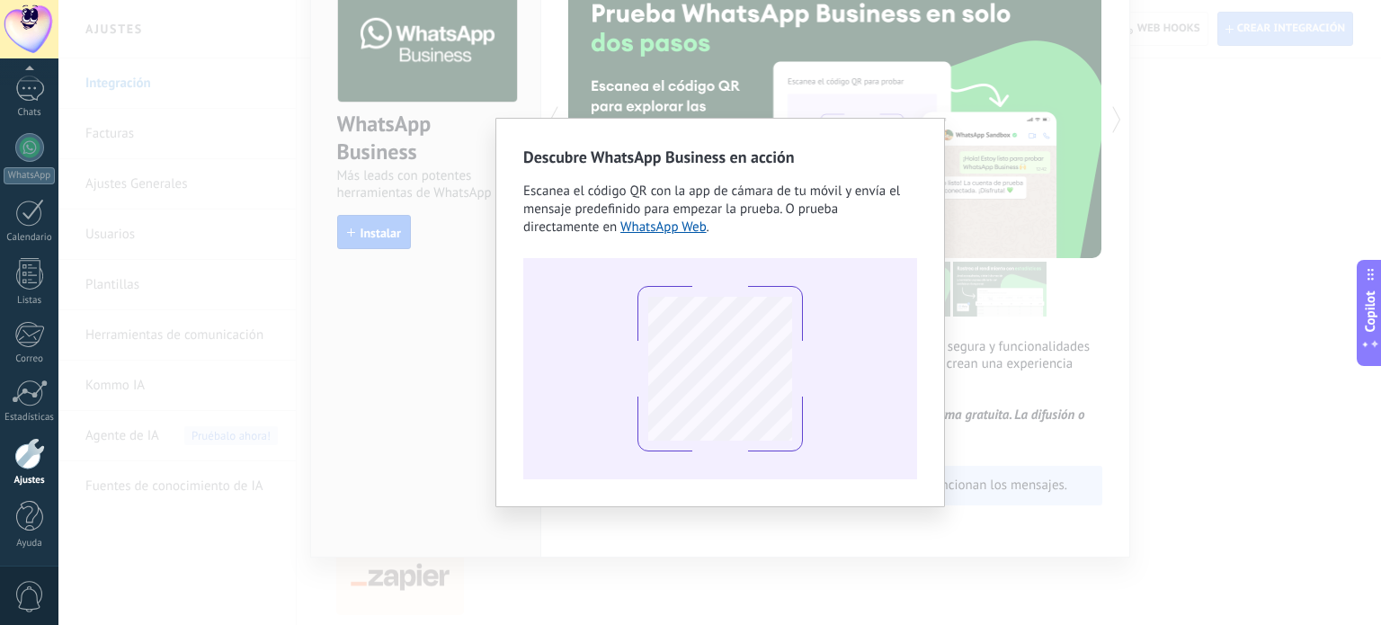
click at [1135, 316] on div "Descubre WhatsApp Business en acción Escanea el código QR con la app [PERSON_NA…" at bounding box center [719, 312] width 1322 height 625
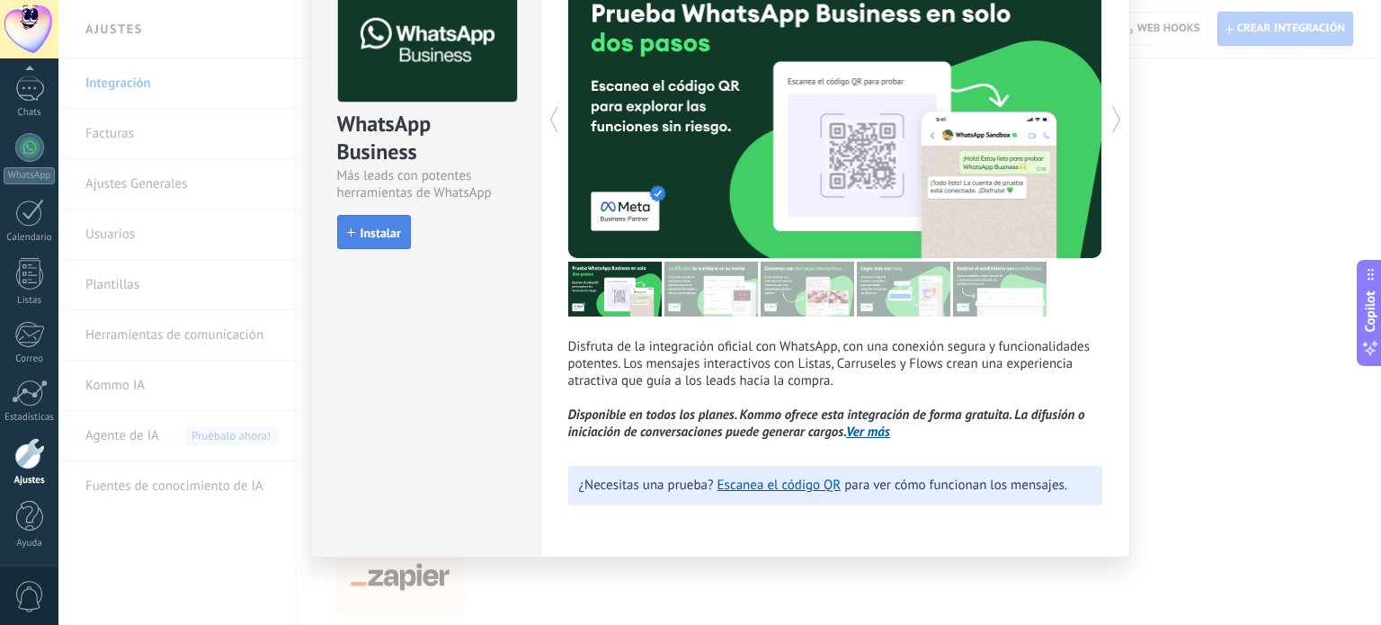
click at [365, 237] on span "Instalar" at bounding box center [380, 233] width 40 height 13
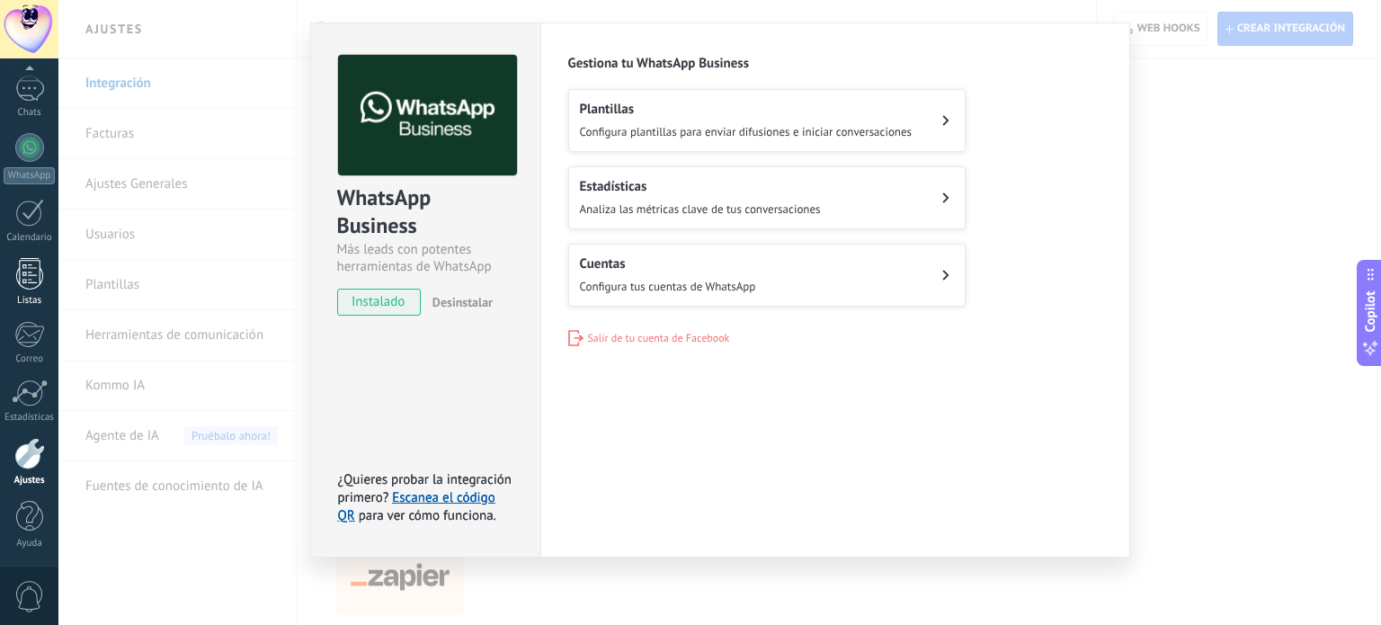
scroll to position [36, 0]
click at [797, 259] on button "Cuentas Configura tus cuentas de WhatsApp" at bounding box center [766, 275] width 397 height 63
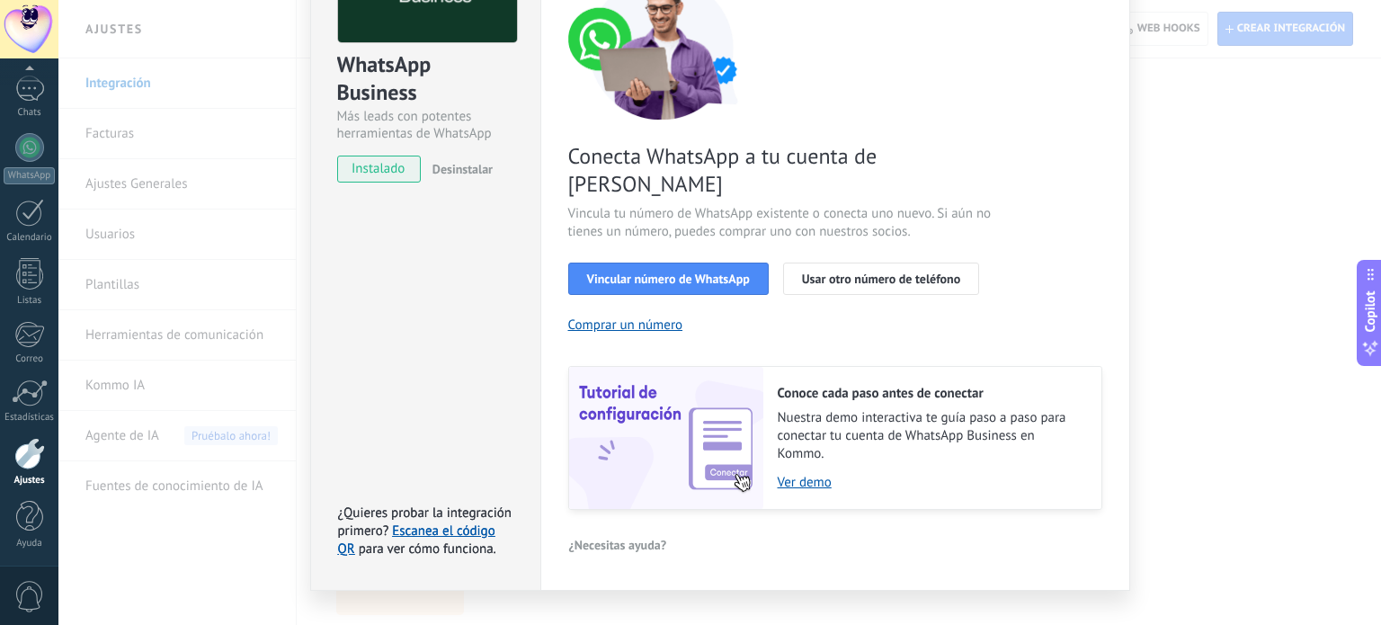
scroll to position [173, 0]
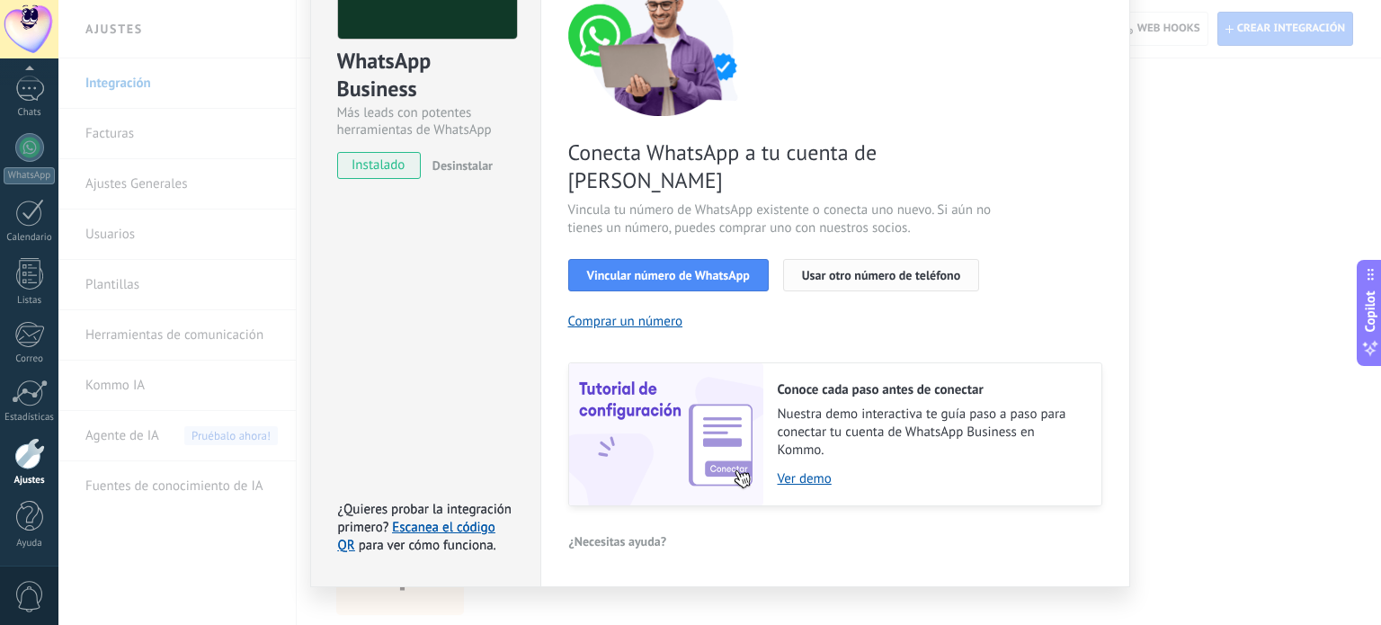
click at [868, 269] on span "Usar otro número de teléfono" at bounding box center [881, 275] width 158 height 13
click at [441, 519] on link "Escanea el código QR" at bounding box center [416, 536] width 157 height 35
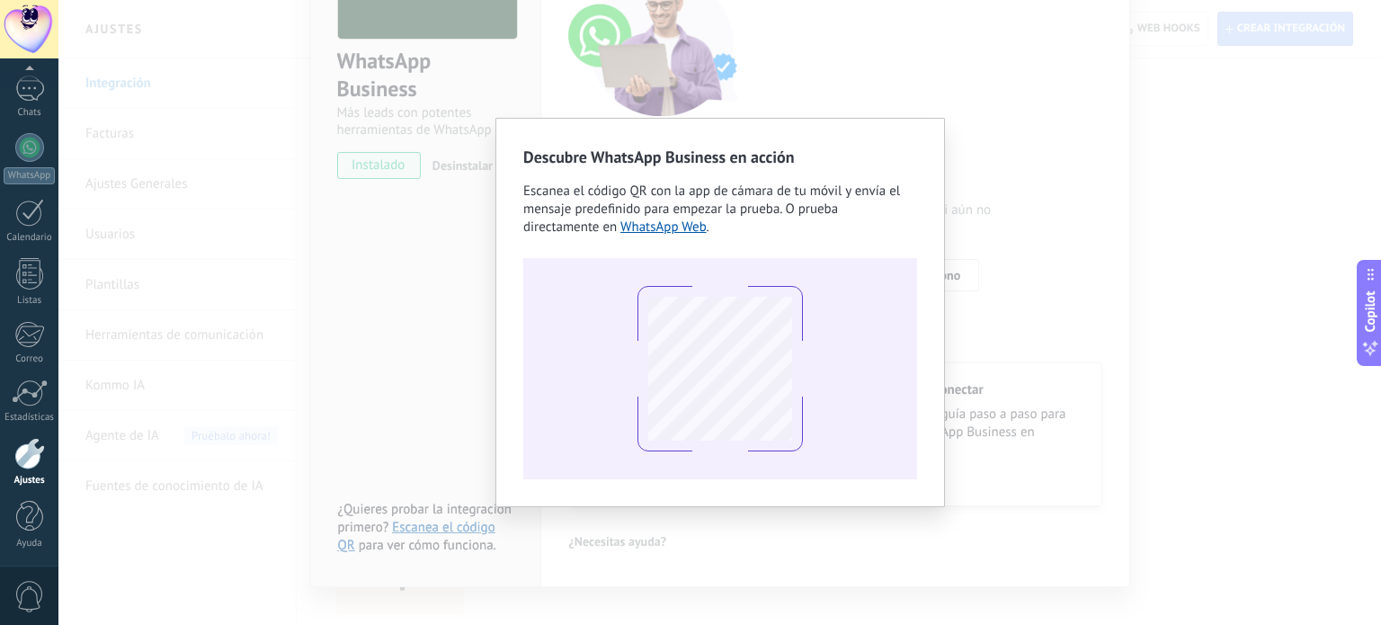
click at [1008, 151] on div "Descubre WhatsApp Business en acción Escanea el código QR con la app [PERSON_NA…" at bounding box center [719, 312] width 1322 height 625
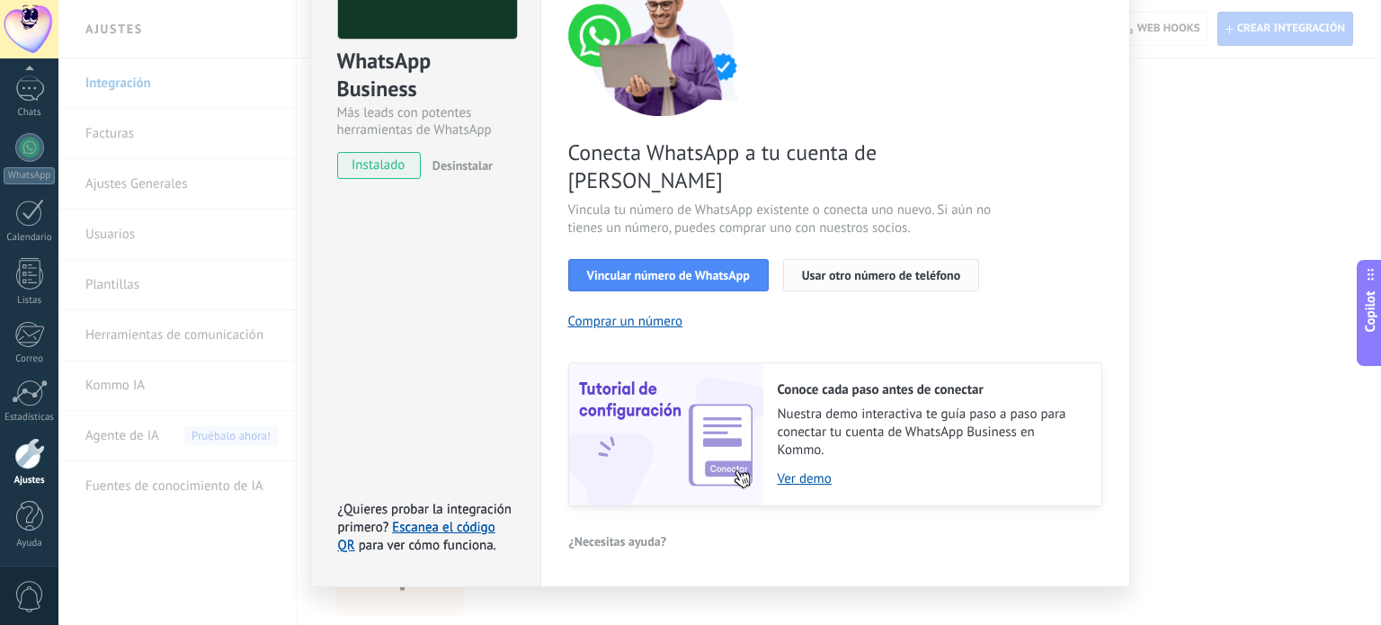
click at [832, 269] on span "Usar otro número de teléfono" at bounding box center [881, 275] width 158 height 13
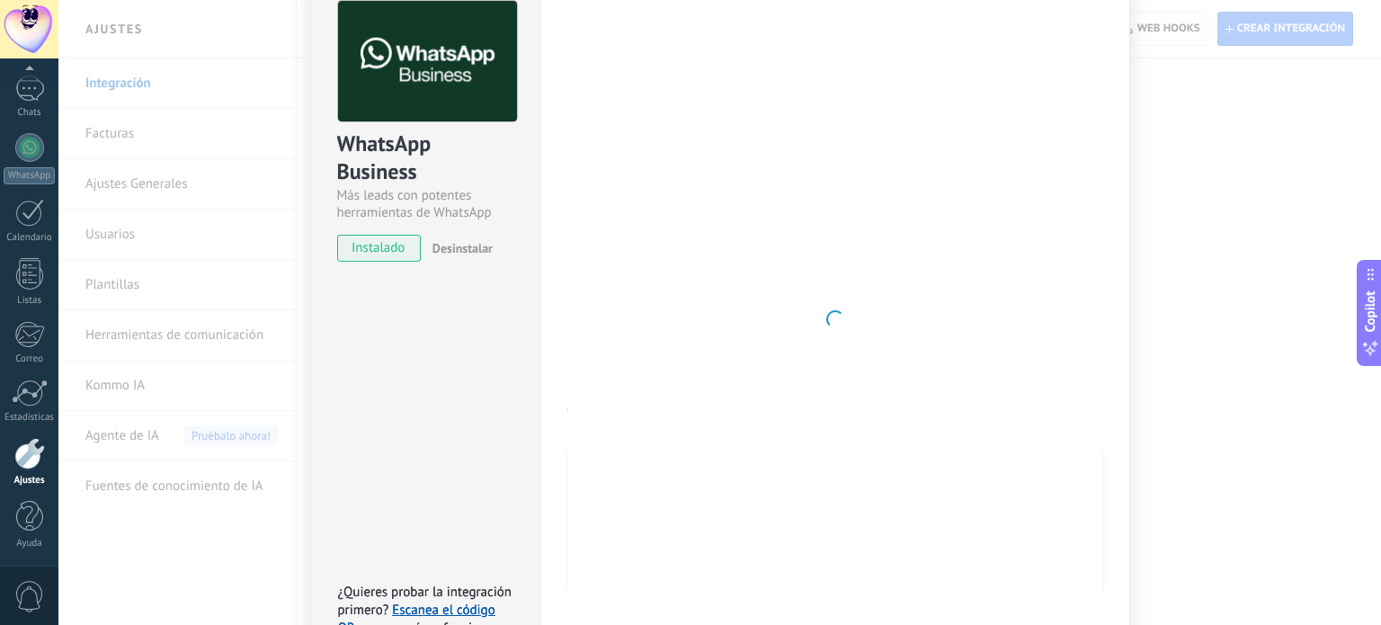
scroll to position [83, 0]
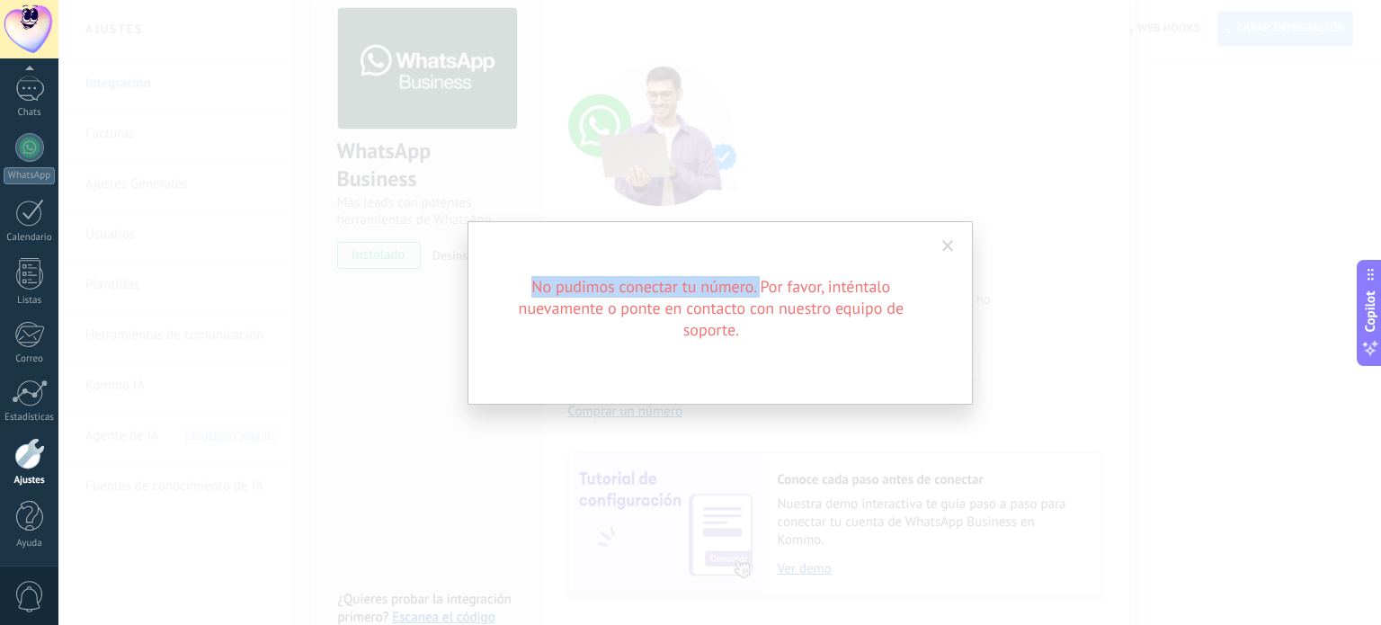
drag, startPoint x: 758, startPoint y: 283, endPoint x: 482, endPoint y: 290, distance: 276.1
click at [482, 290] on div "No pudimos conectar tu número. Por favor, inténtalo nuevamente o ponte en conta…" at bounding box center [719, 312] width 505 height 183
copy h2 "No pudimos conectar tu número."
click at [458, 212] on div "No pudimos conectar tu número. Por favor, inténtalo nuevamente o ponte en conta…" at bounding box center [719, 312] width 1322 height 625
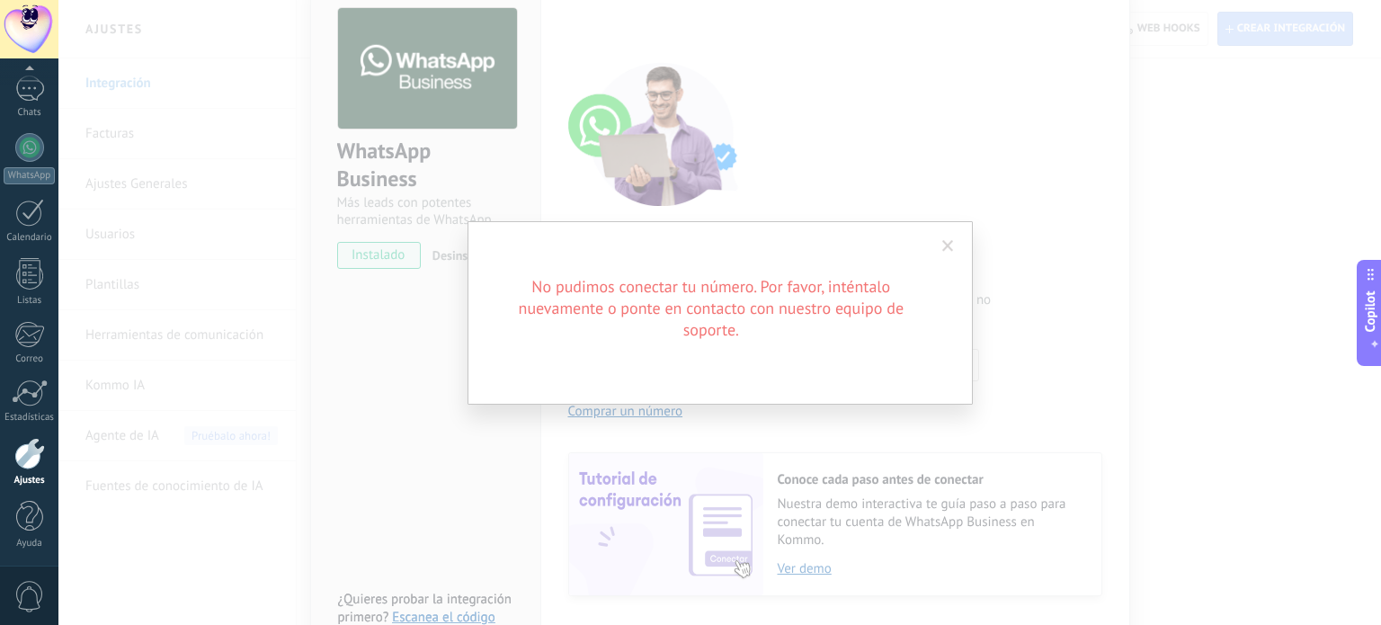
click at [493, 267] on div "No pudimos conectar tu número. Por favor, inténtalo nuevamente o ponte en conta…" at bounding box center [719, 312] width 505 height 183
click at [946, 240] on span at bounding box center [948, 246] width 12 height 13
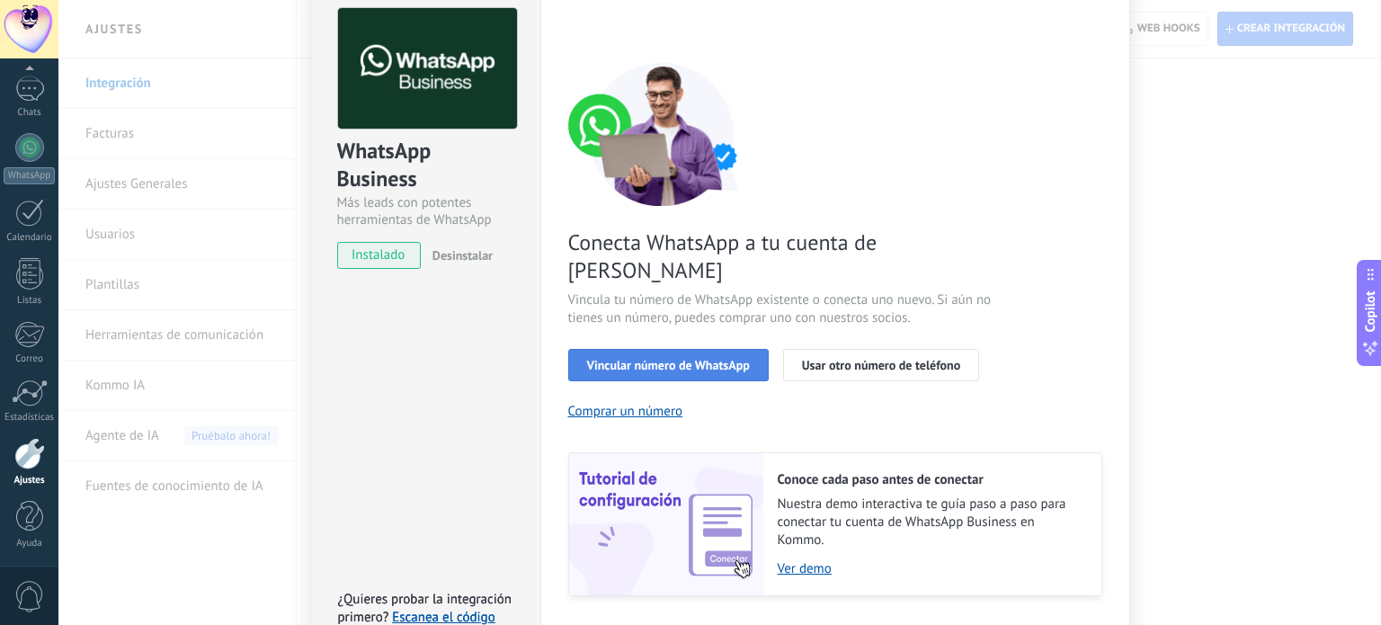
click at [706, 349] on button "Vincular número de WhatsApp" at bounding box center [668, 365] width 200 height 32
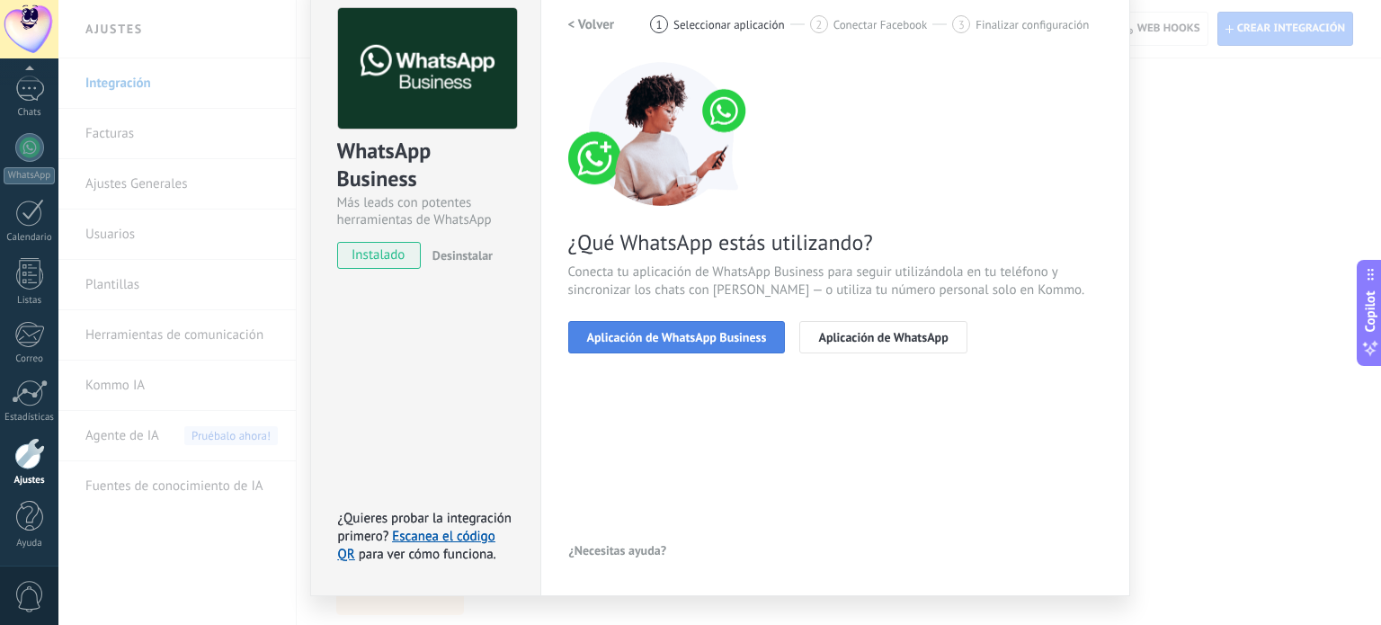
click at [681, 331] on span "Aplicación de WhatsApp Business" at bounding box center [677, 337] width 180 height 13
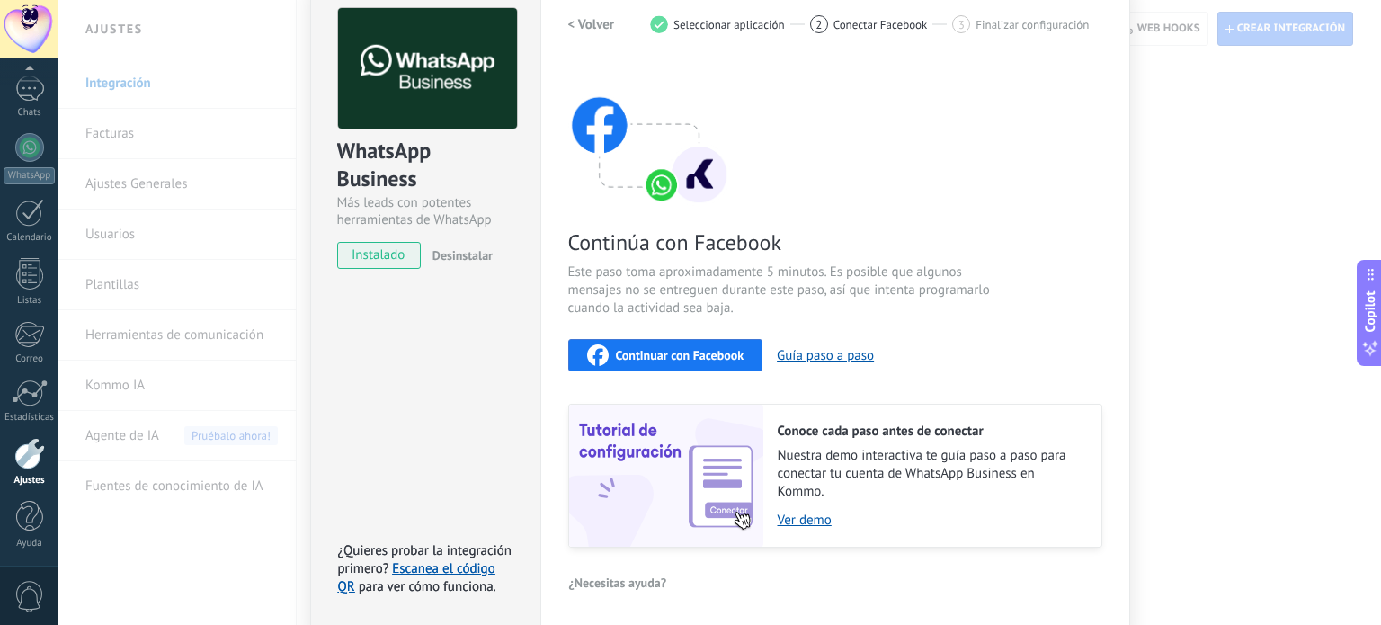
click at [616, 353] on span "Continuar con Facebook" at bounding box center [680, 355] width 129 height 13
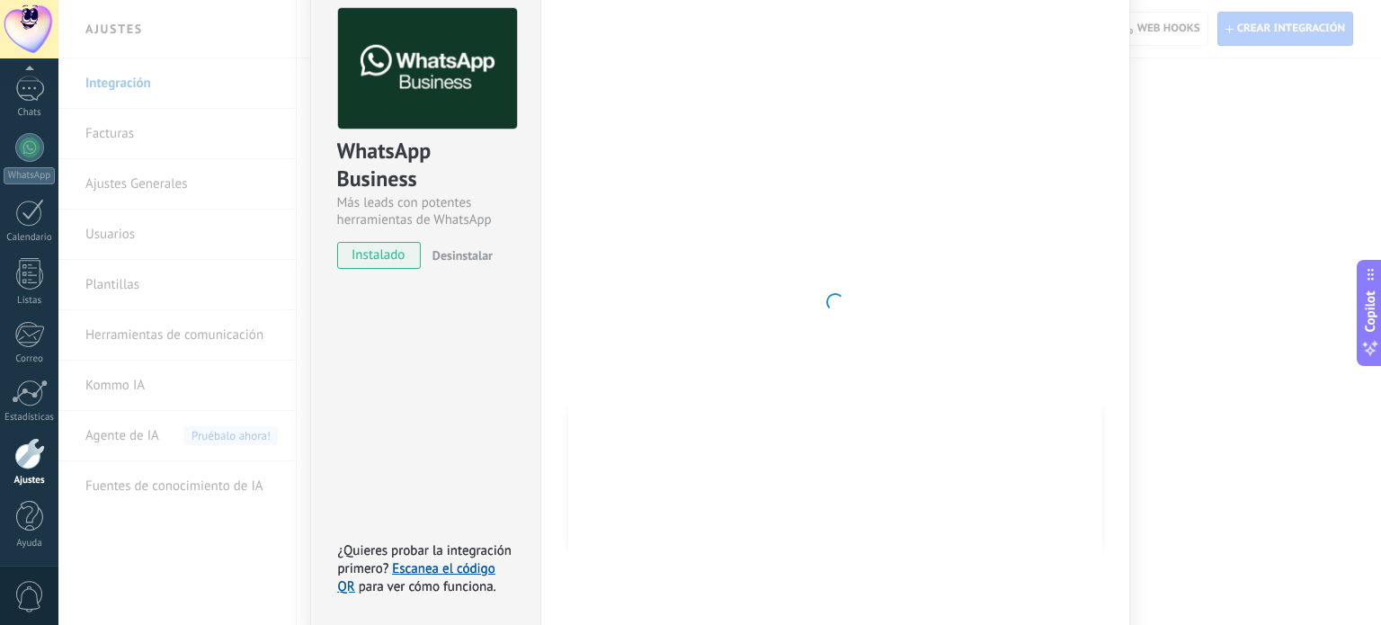
click at [475, 247] on span "Desinstalar" at bounding box center [462, 255] width 60 height 16
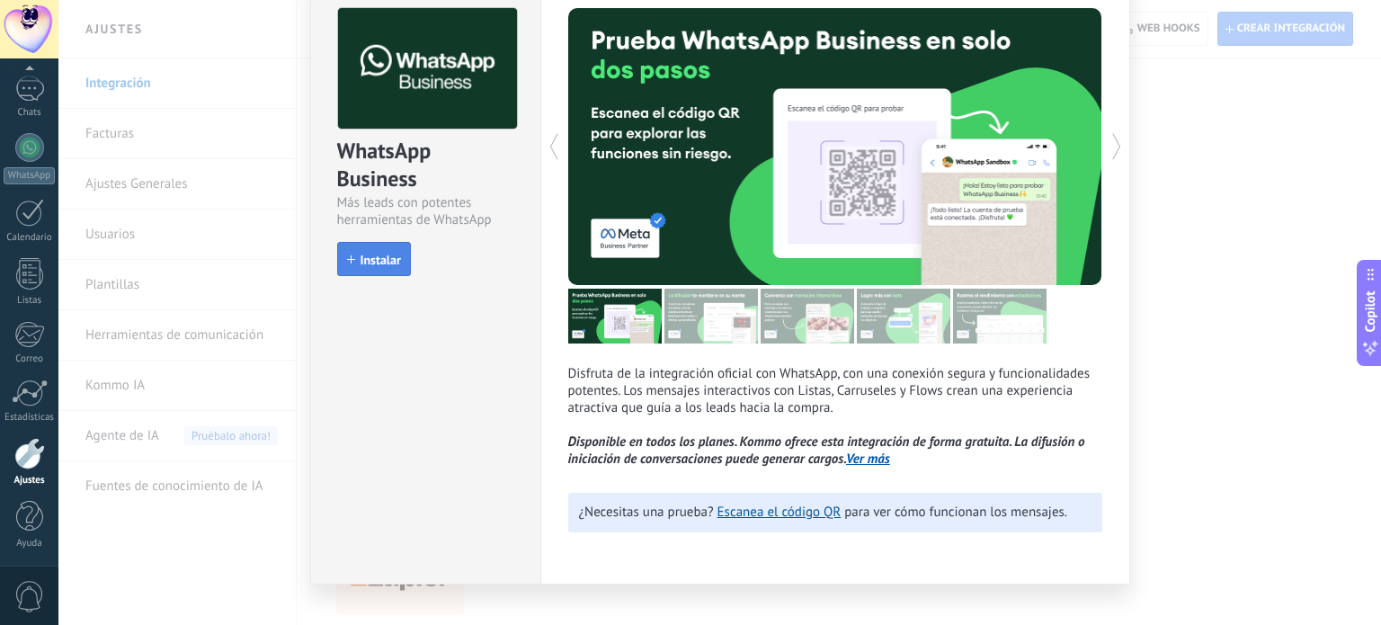
click at [385, 259] on span "Instalar" at bounding box center [380, 260] width 40 height 13
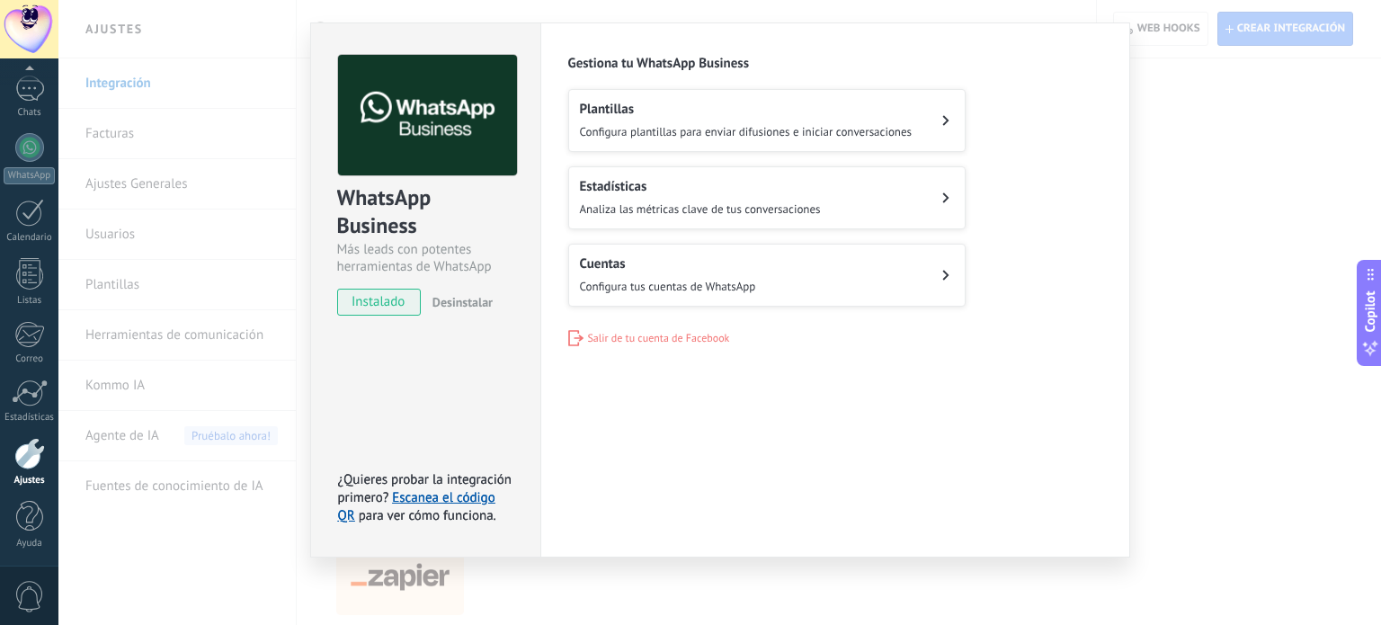
click at [623, 280] on span "Configura tus cuentas de WhatsApp" at bounding box center [668, 286] width 176 height 15
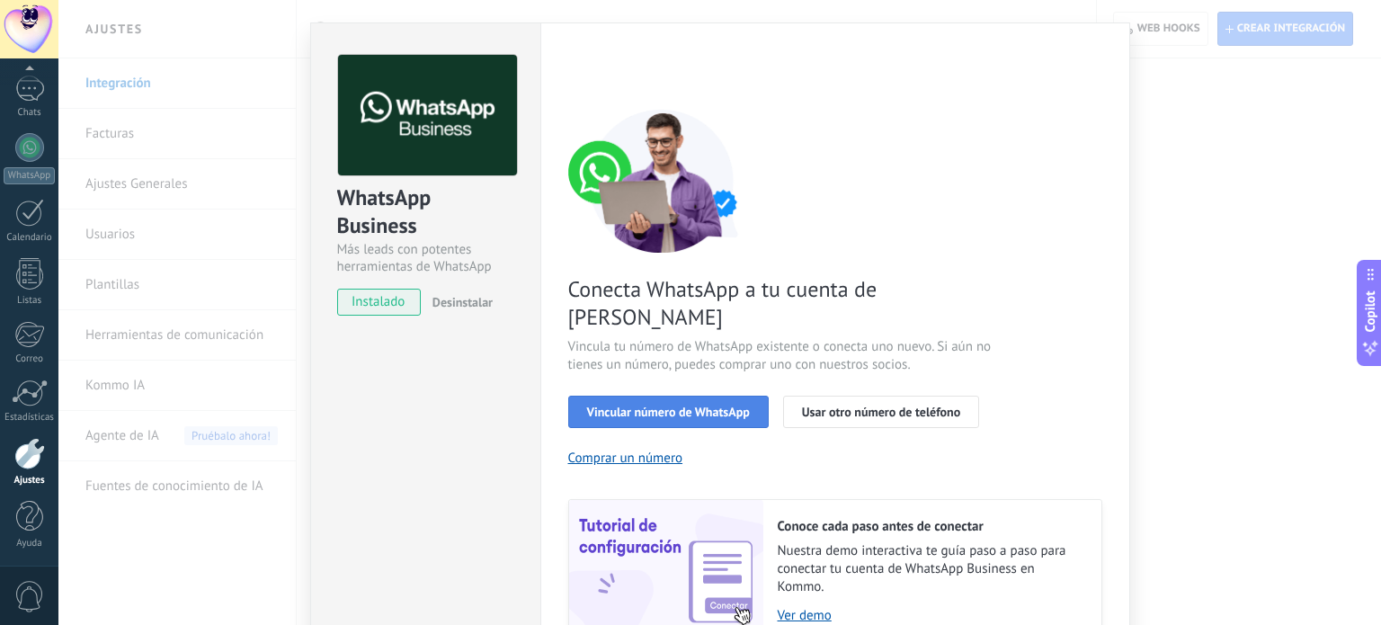
click at [741, 405] on span "Vincular número de WhatsApp" at bounding box center [668, 411] width 163 height 13
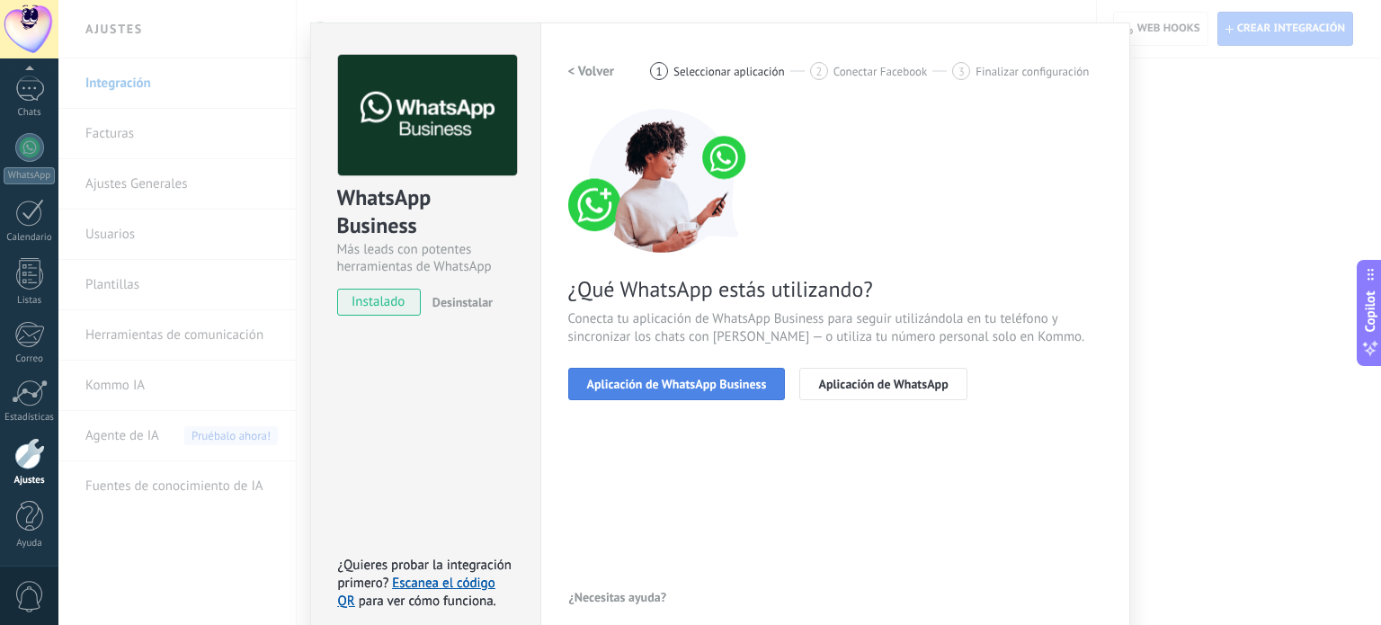
click at [692, 386] on span "Aplicación de WhatsApp Business" at bounding box center [677, 384] width 180 height 13
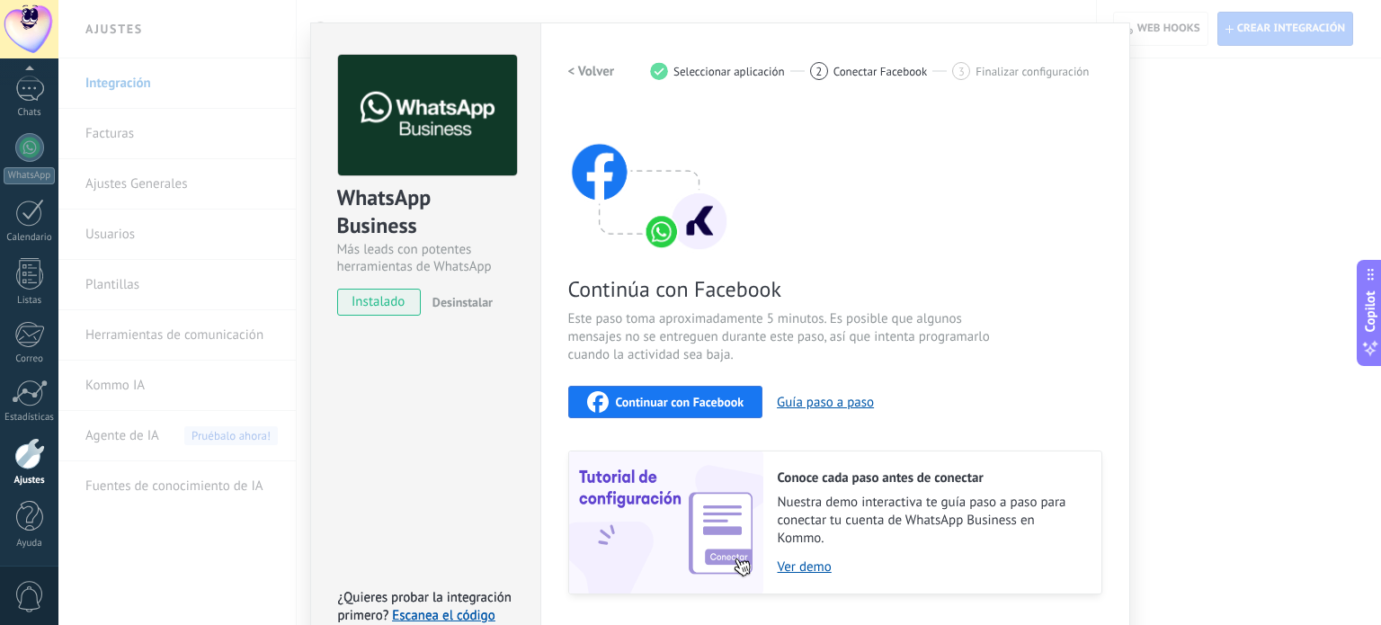
click at [683, 400] on span "Continuar con Facebook" at bounding box center [680, 402] width 129 height 13
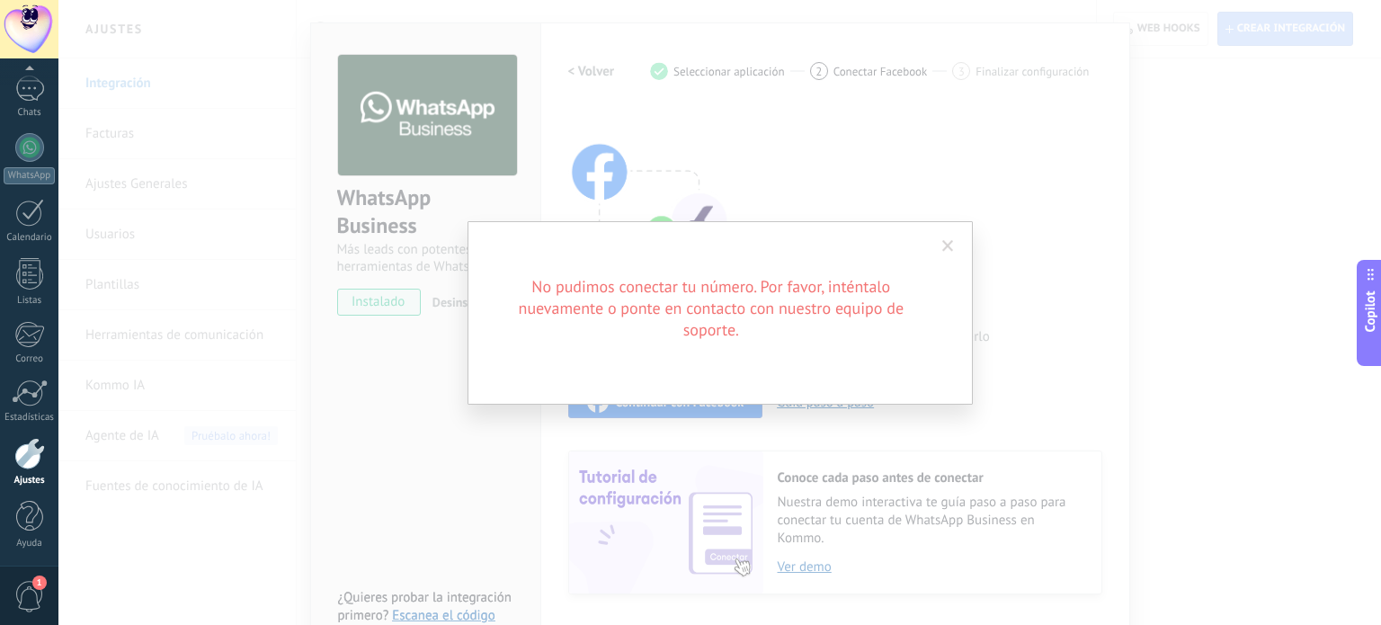
click at [974, 238] on div "No pudimos conectar tu número. Por favor, inténtalo nuevamente o ponte en conta…" at bounding box center [719, 312] width 1322 height 625
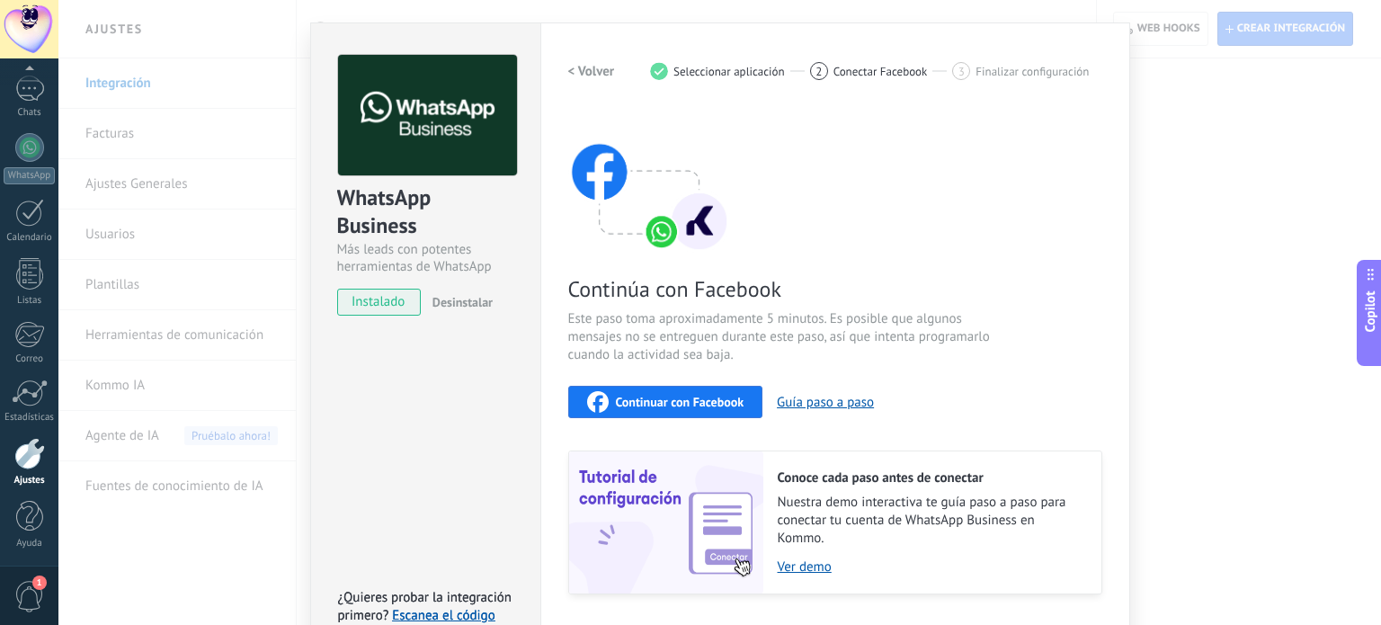
click at [962, 238] on div at bounding box center [719, 312] width 1322 height 625
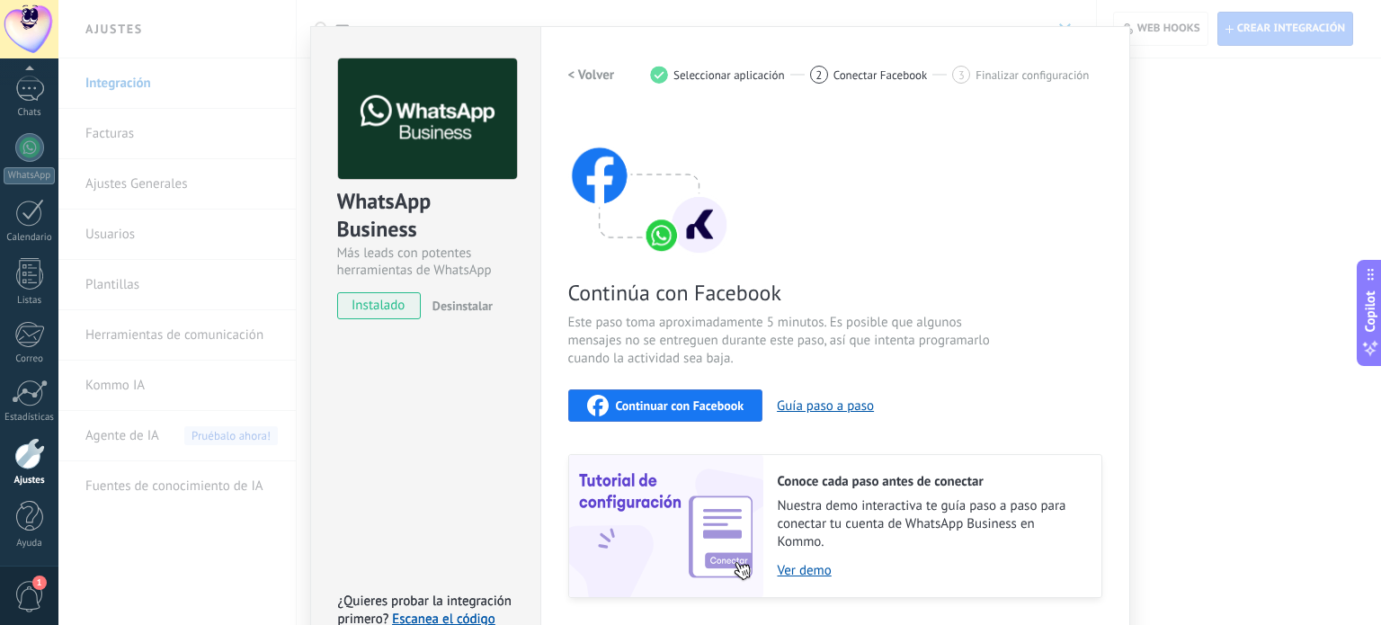
scroll to position [0, 0]
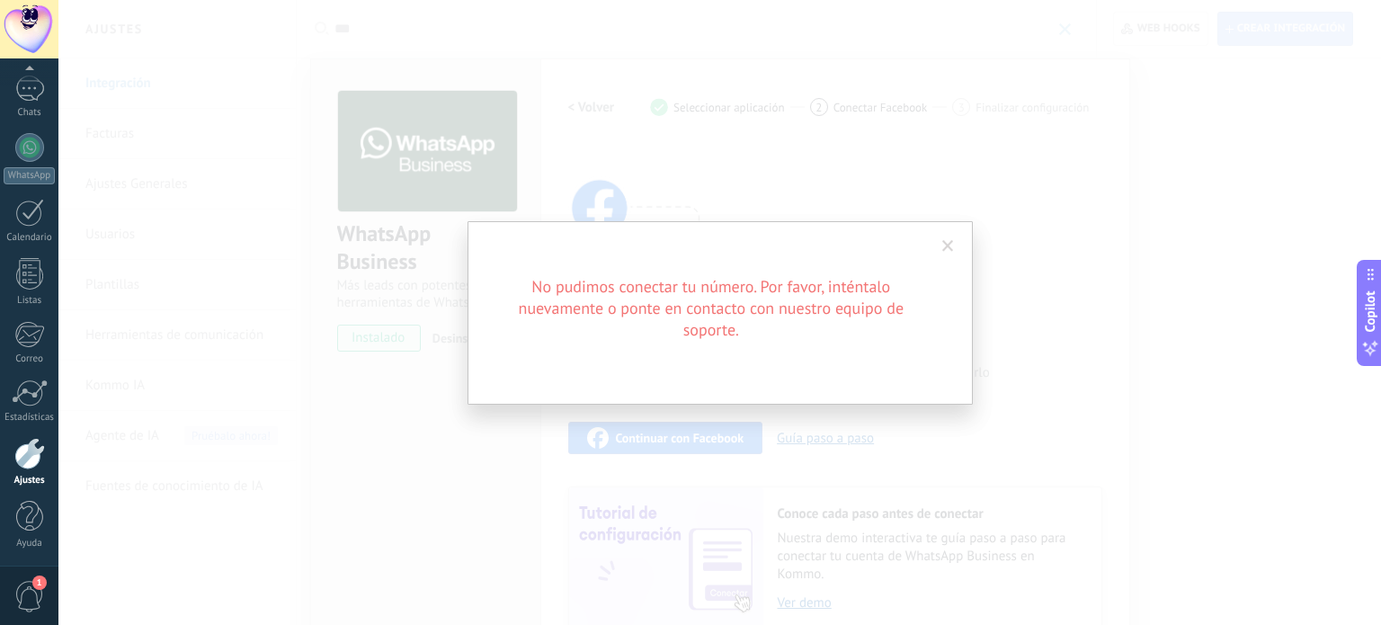
click at [957, 242] on span at bounding box center [948, 246] width 30 height 31
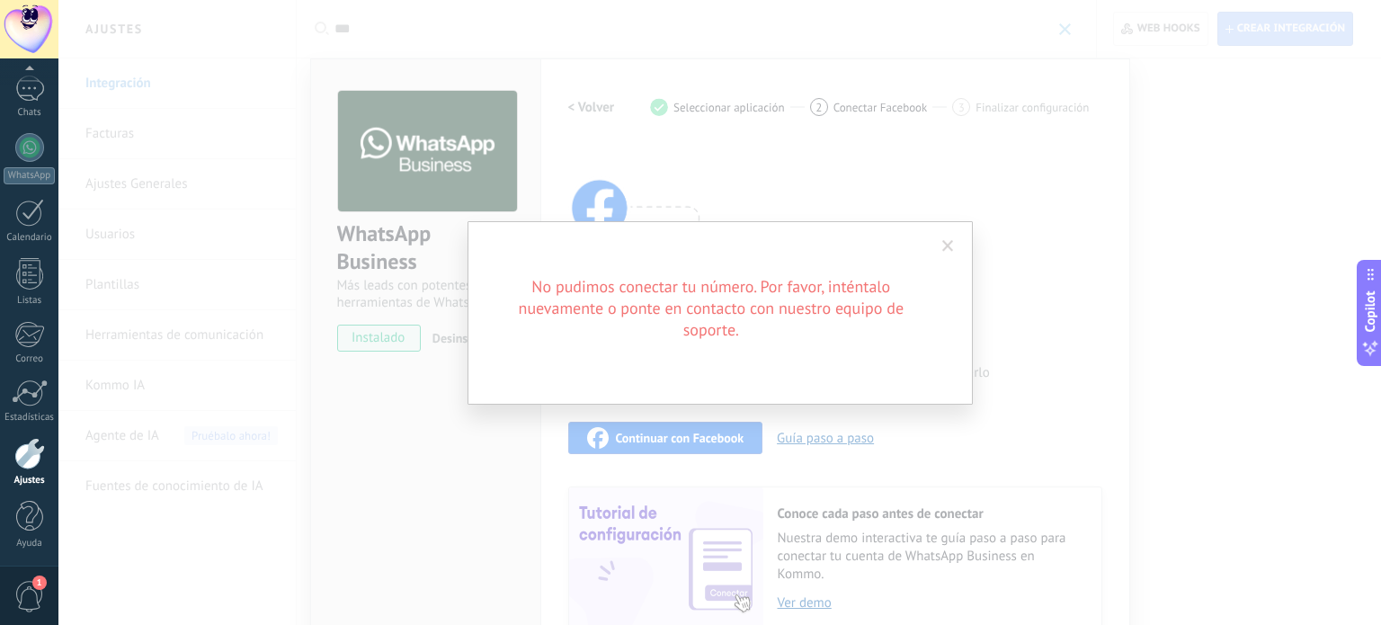
click at [955, 243] on span at bounding box center [948, 246] width 30 height 31
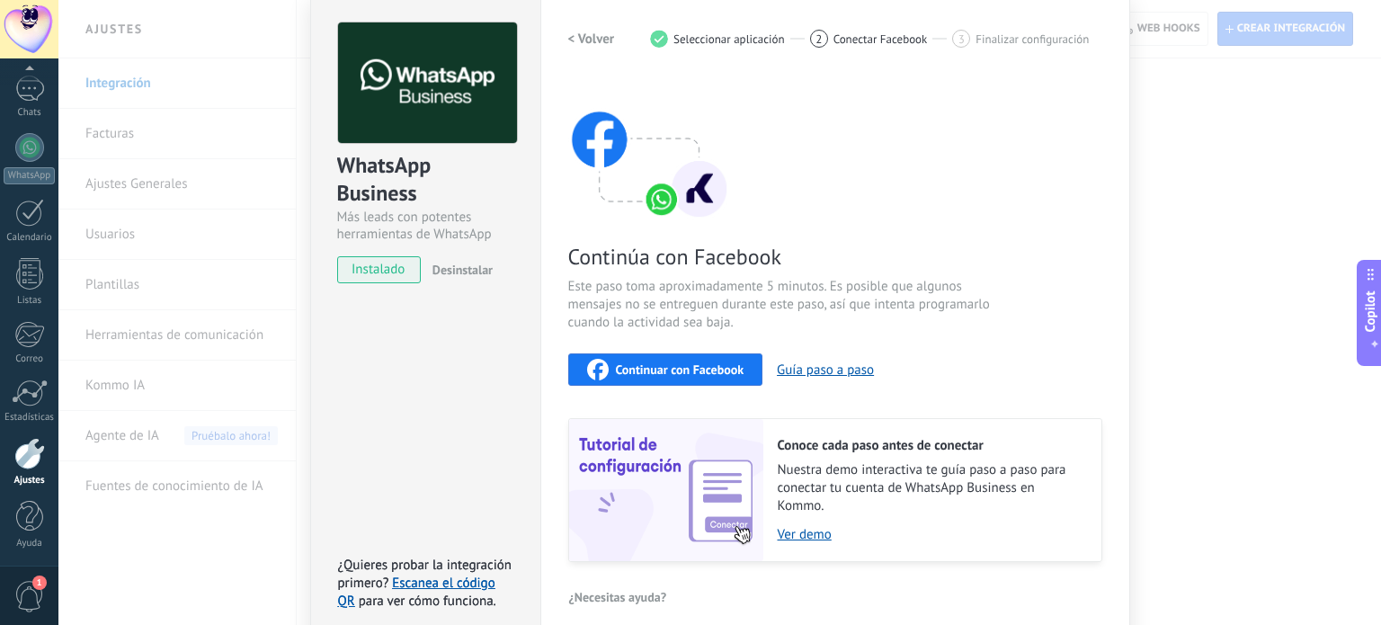
scroll to position [62, 0]
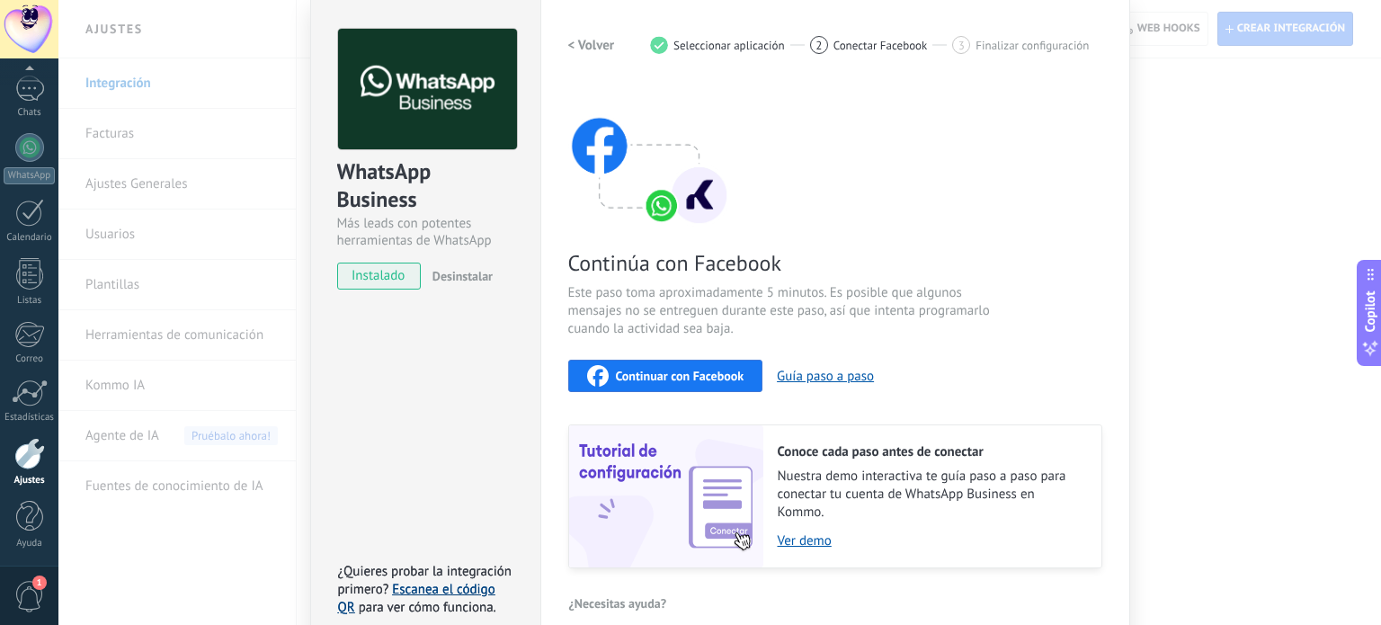
click at [472, 581] on link "Escanea el código QR" at bounding box center [416, 598] width 157 height 35
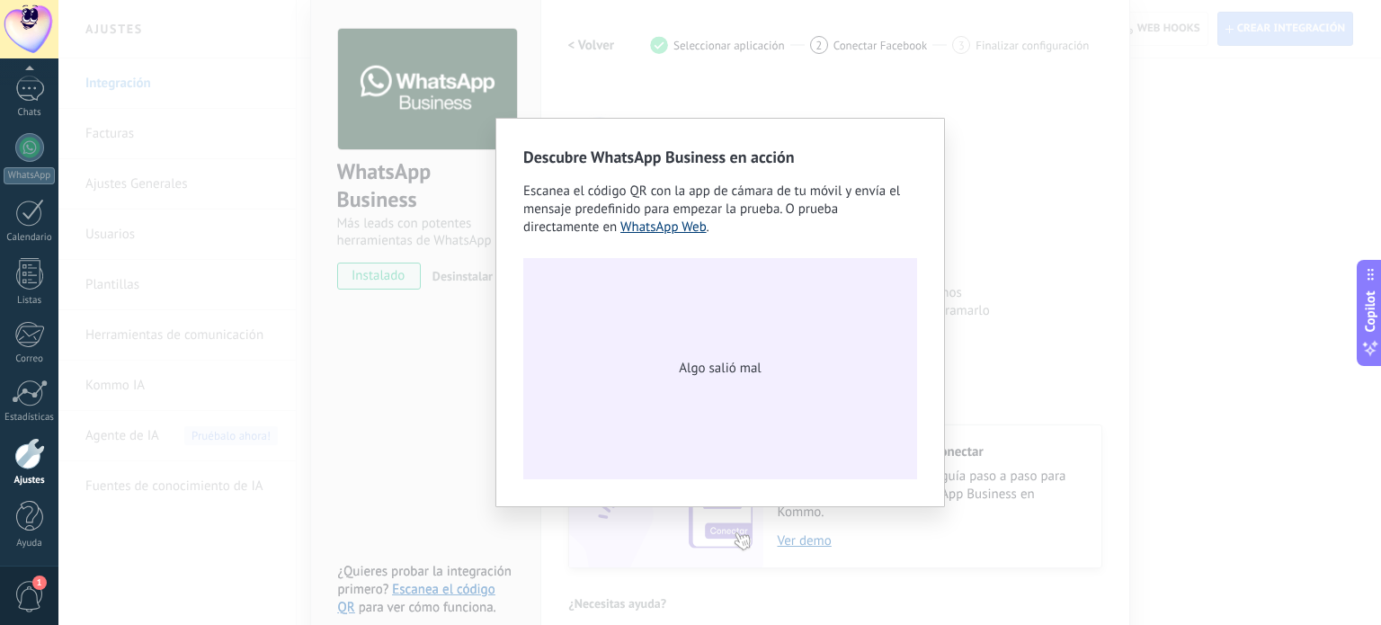
click at [665, 229] on link "WhatsApp Web" at bounding box center [663, 226] width 86 height 17
click at [704, 369] on span "Algo salió mal" at bounding box center [720, 369] width 82 height 18
click at [1091, 261] on div "Descubre WhatsApp Business en acción Escanea el código QR con la app [PERSON_NA…" at bounding box center [719, 312] width 1322 height 625
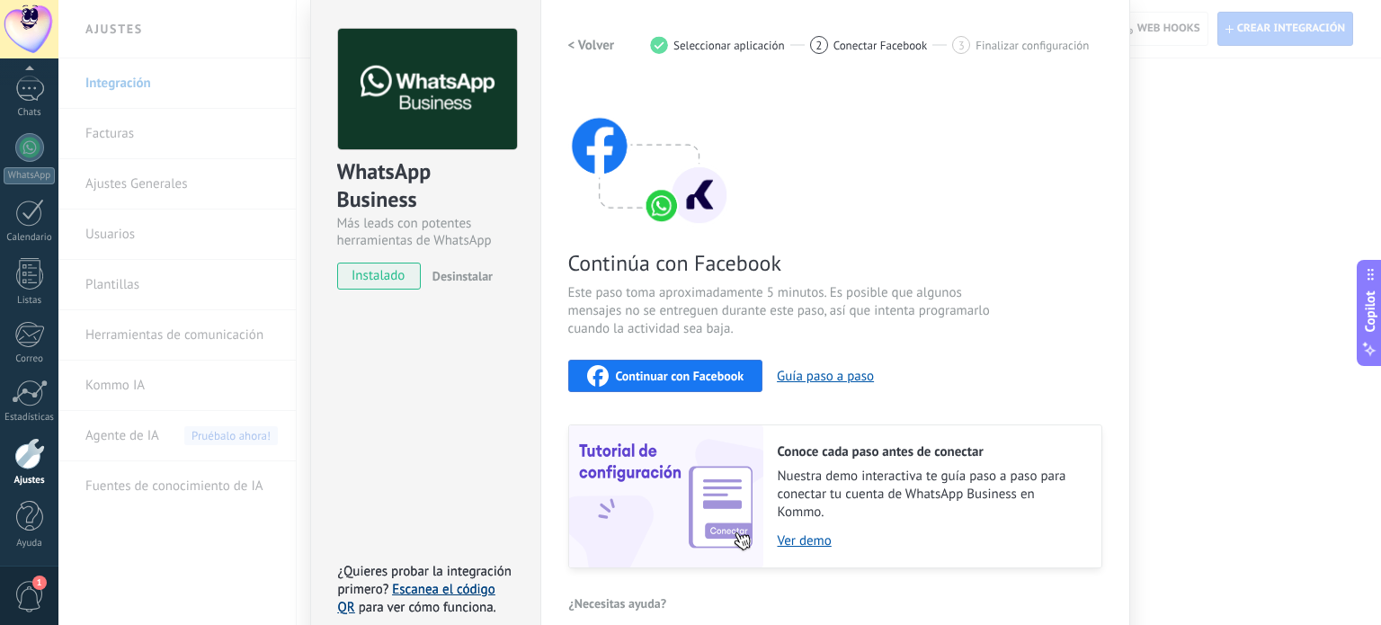
click at [404, 581] on link "Escanea el código QR" at bounding box center [416, 598] width 157 height 35
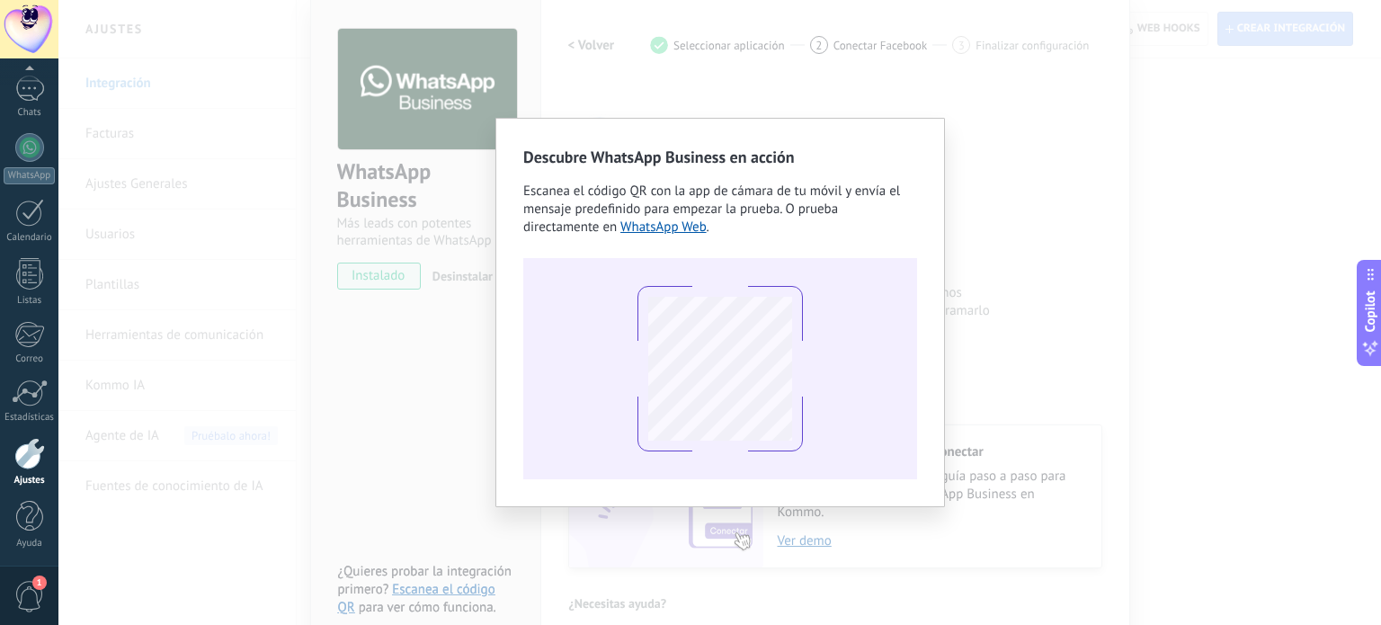
click at [973, 217] on div "Descubre WhatsApp Business en acción Escanea el código QR con la app [PERSON_NA…" at bounding box center [719, 312] width 1322 height 625
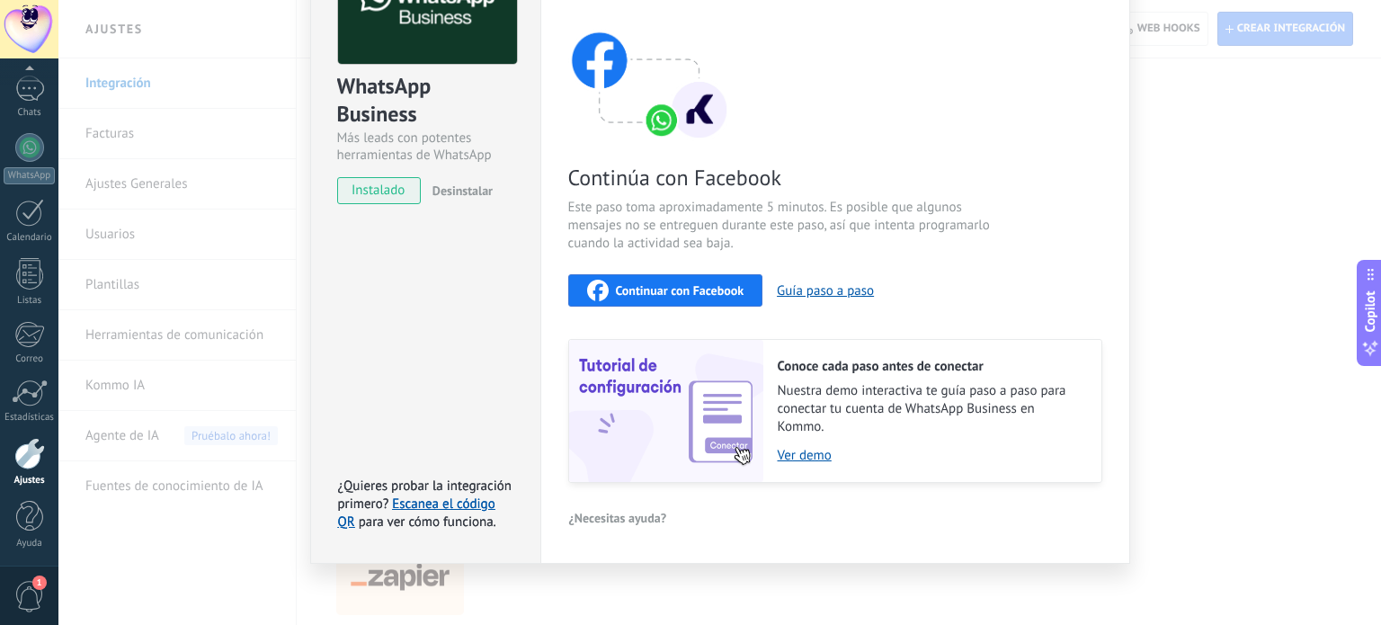
scroll to position [152, 0]
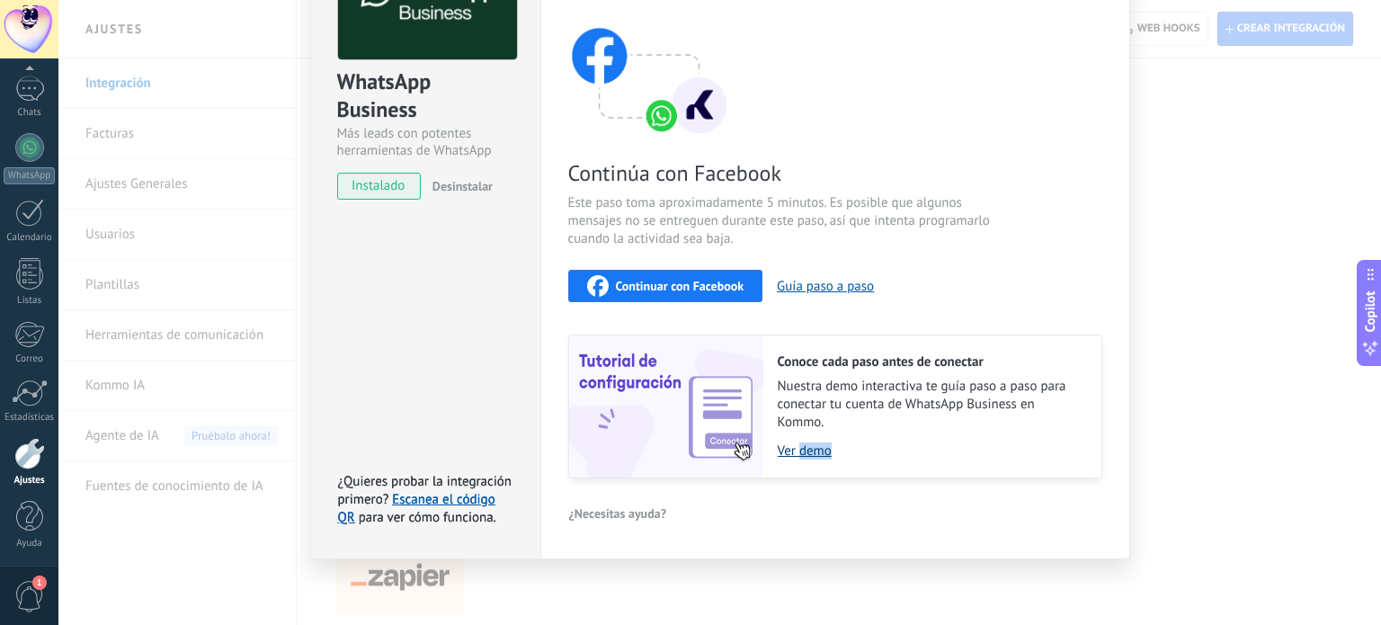
click at [805, 451] on link "Ver demo" at bounding box center [931, 450] width 306 height 17
click at [654, 288] on span "Continuar con Facebook" at bounding box center [680, 286] width 129 height 13
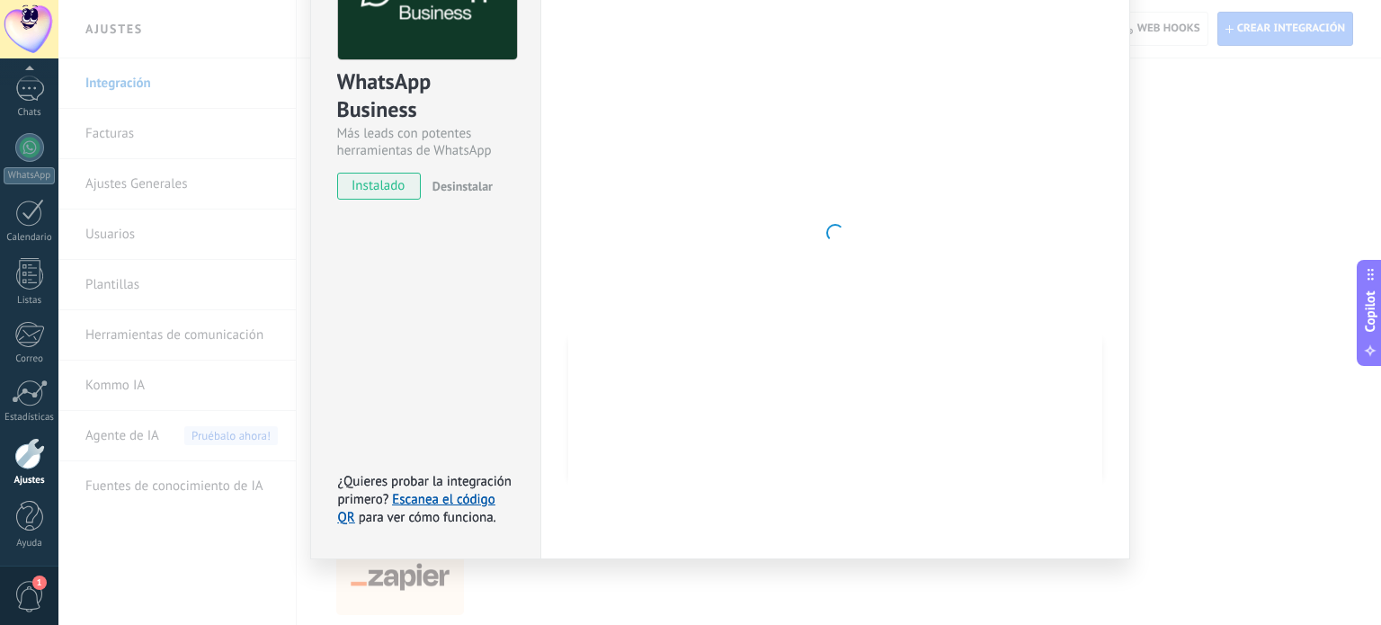
click at [1169, 205] on div "WhatsApp Business Más leads con potentes herramientas de WhatsApp instalado Des…" at bounding box center [719, 312] width 1322 height 625
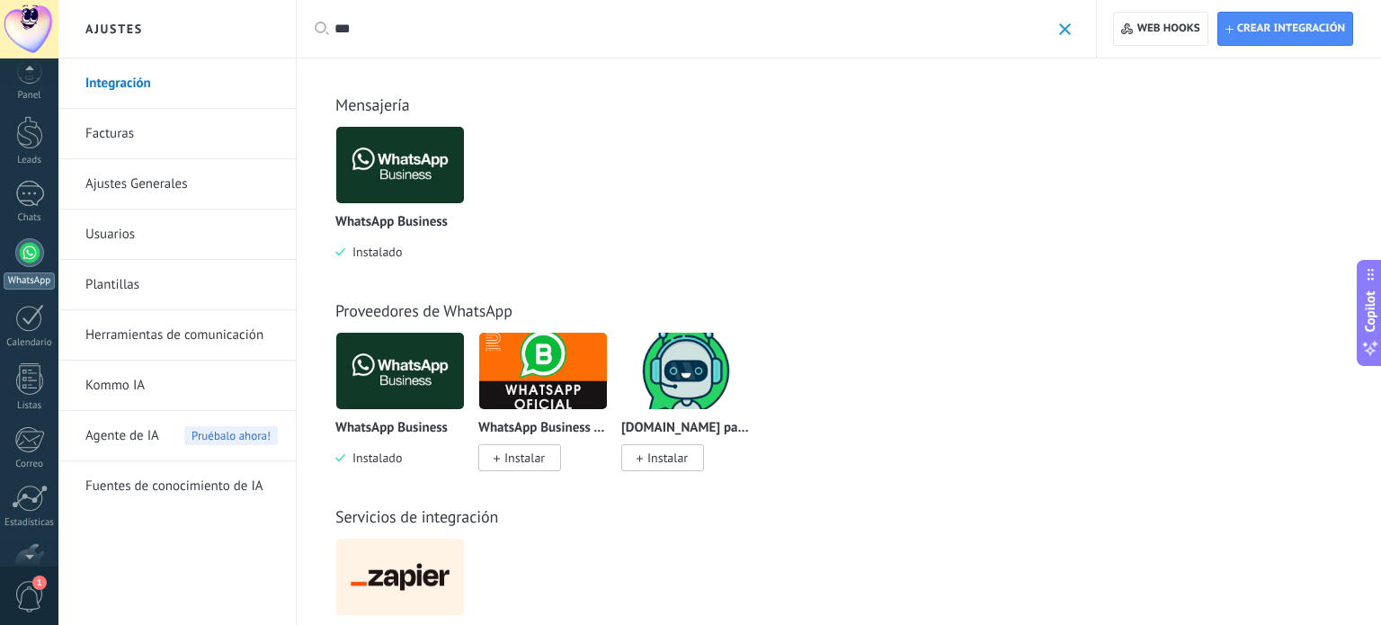
scroll to position [0, 0]
click at [32, 200] on div "1" at bounding box center [29, 211] width 29 height 26
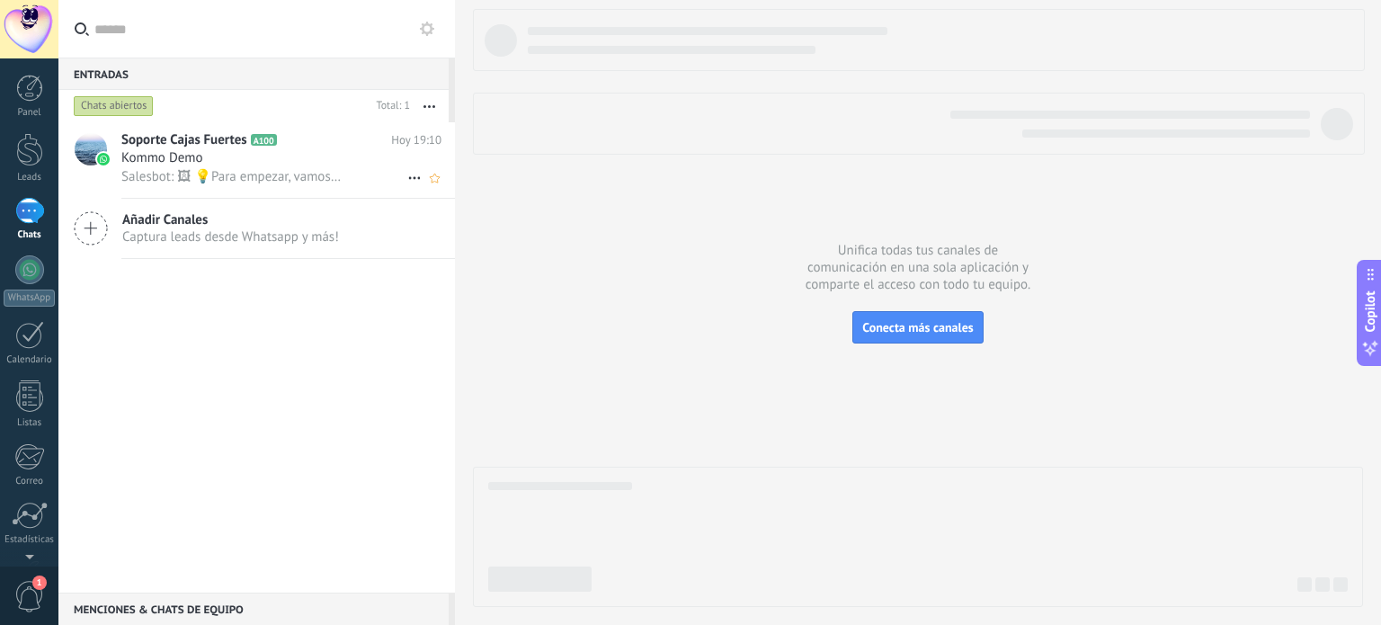
click at [325, 165] on div "Kommo Demo" at bounding box center [281, 158] width 320 height 18
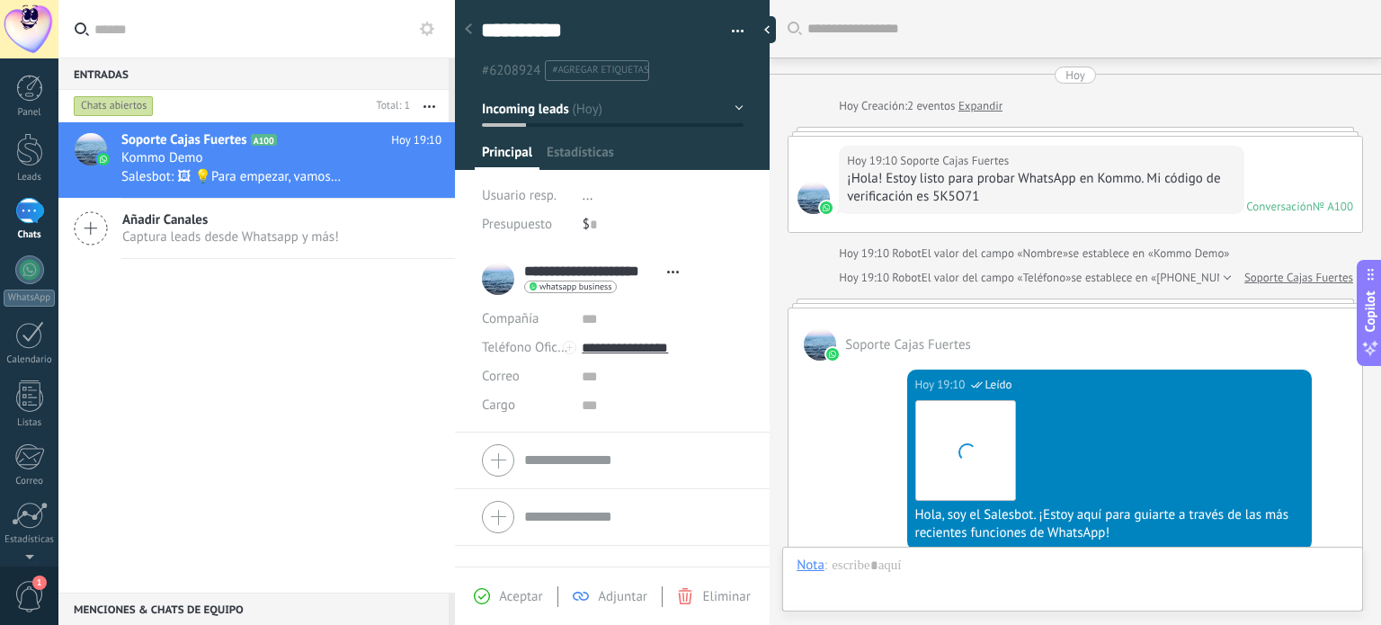
scroll to position [479, 0]
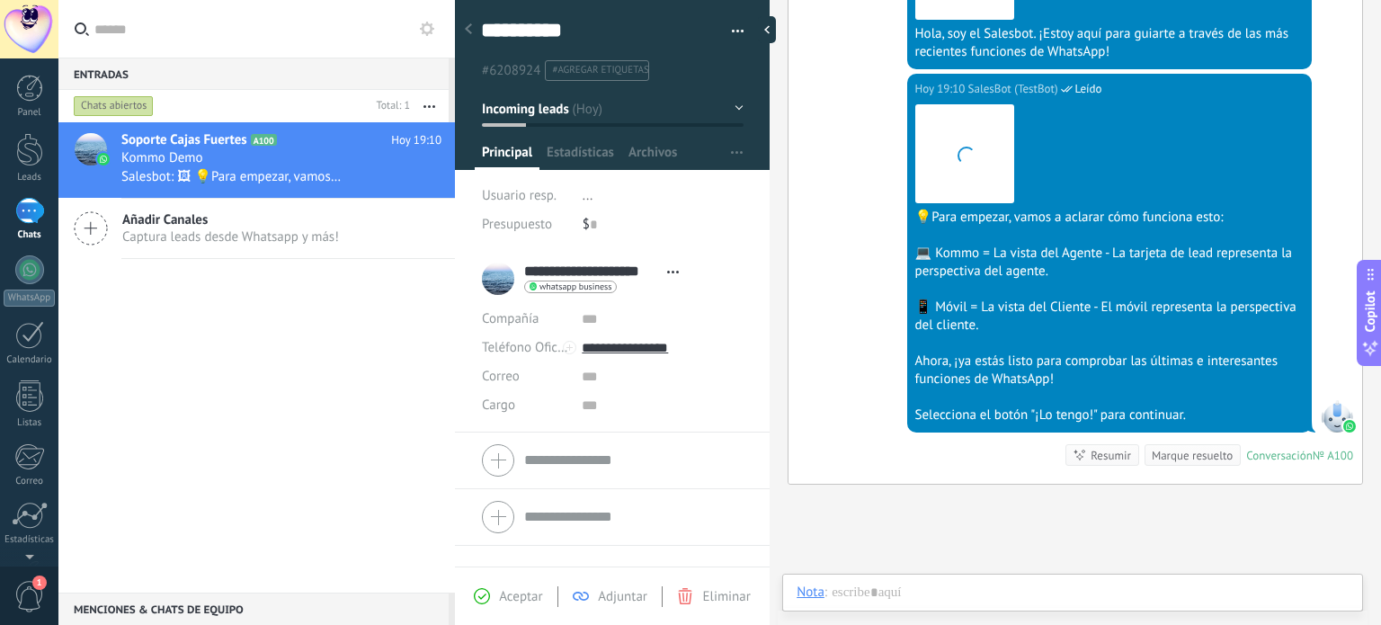
click at [645, 283] on div "whatsapp business Enviar mensaje Separar el chat" at bounding box center [606, 287] width 164 height 14
click at [987, 175] on img at bounding box center [964, 153] width 99 height 99
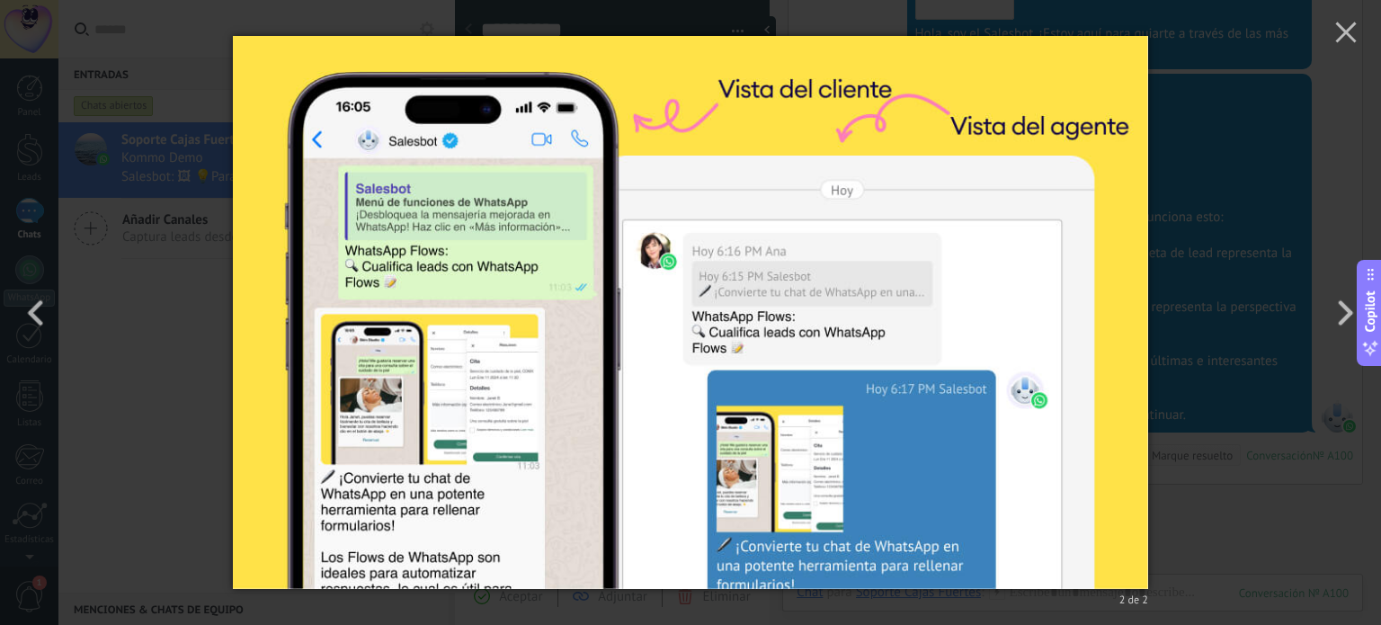
click at [1255, 211] on div "2 de 2" at bounding box center [690, 312] width 1381 height 625
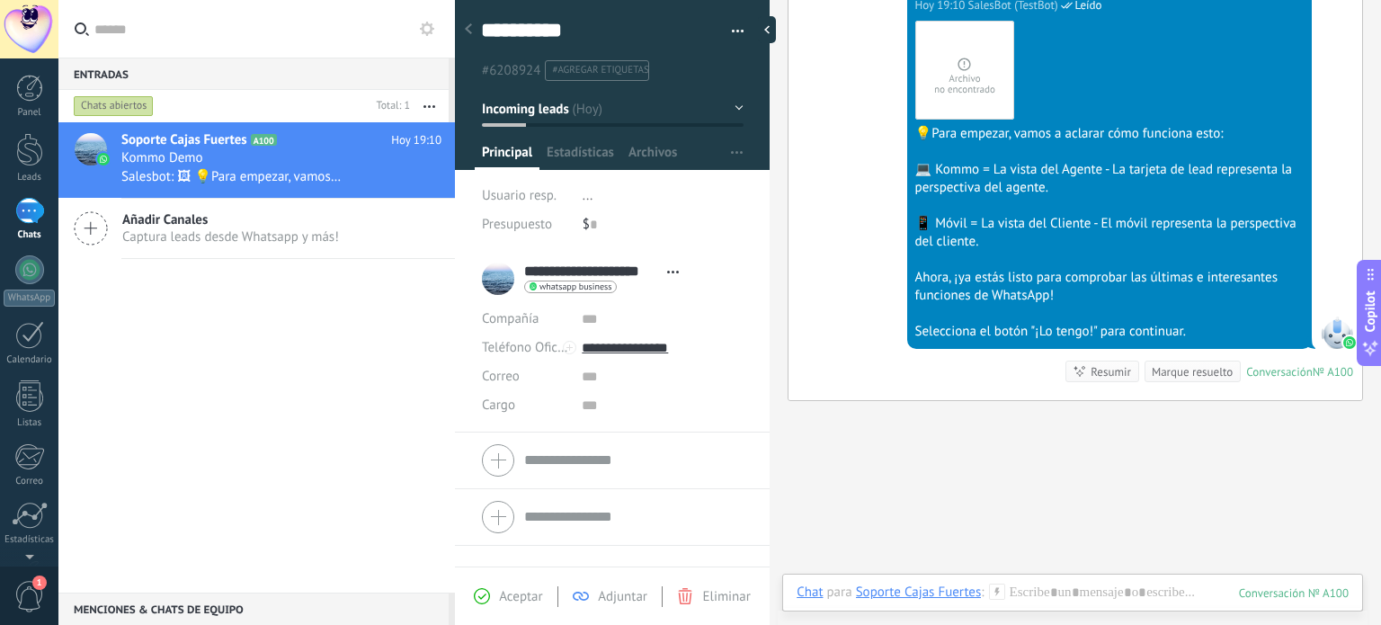
scroll to position [569, 0]
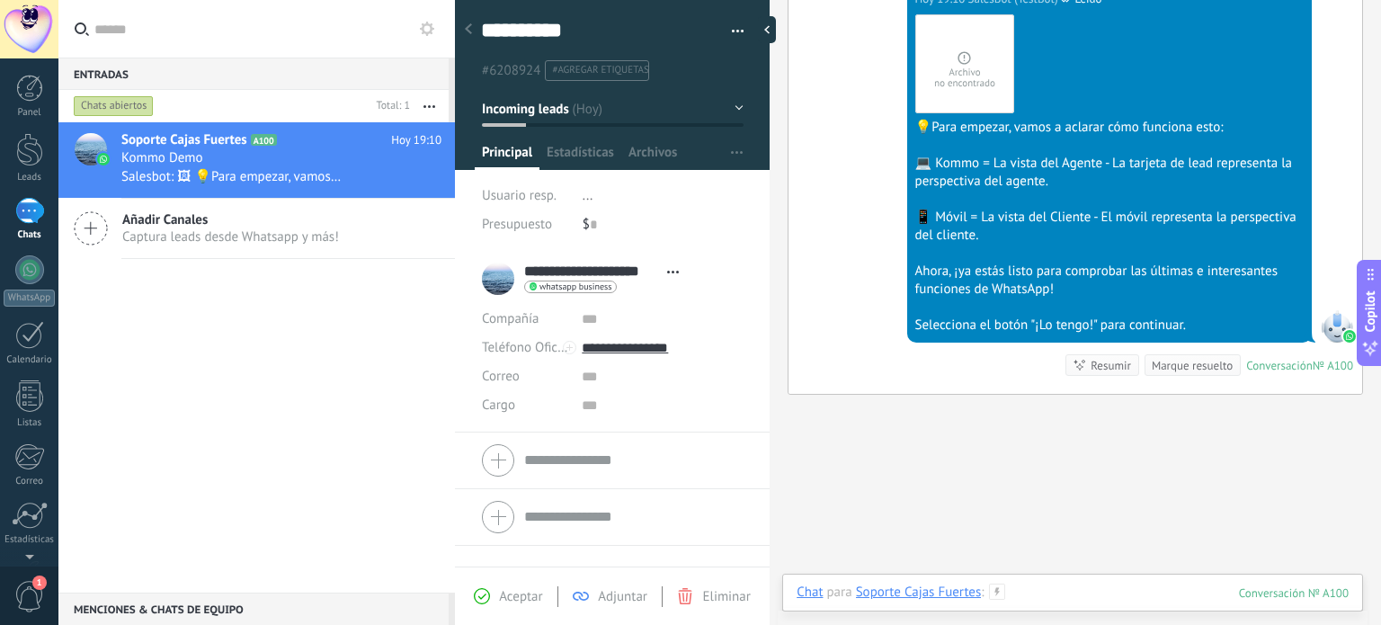
click at [1109, 598] on div at bounding box center [1072, 610] width 552 height 54
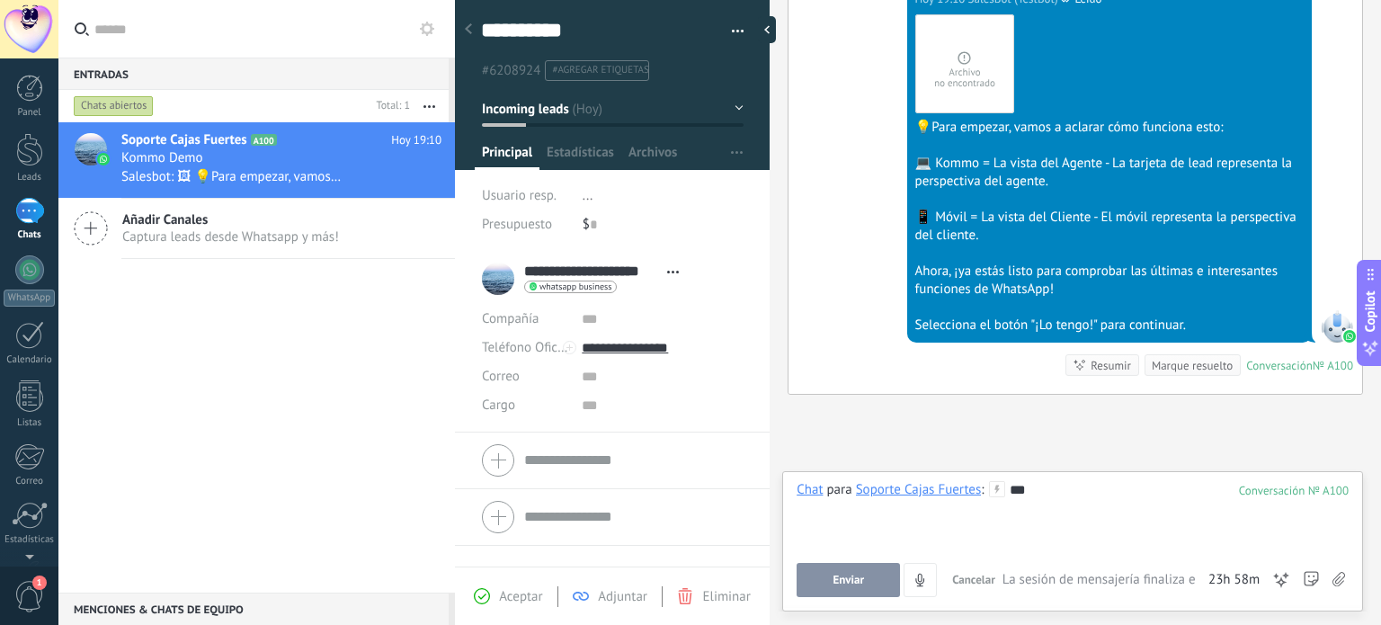
click at [814, 578] on button "Enviar" at bounding box center [847, 580] width 103 height 34
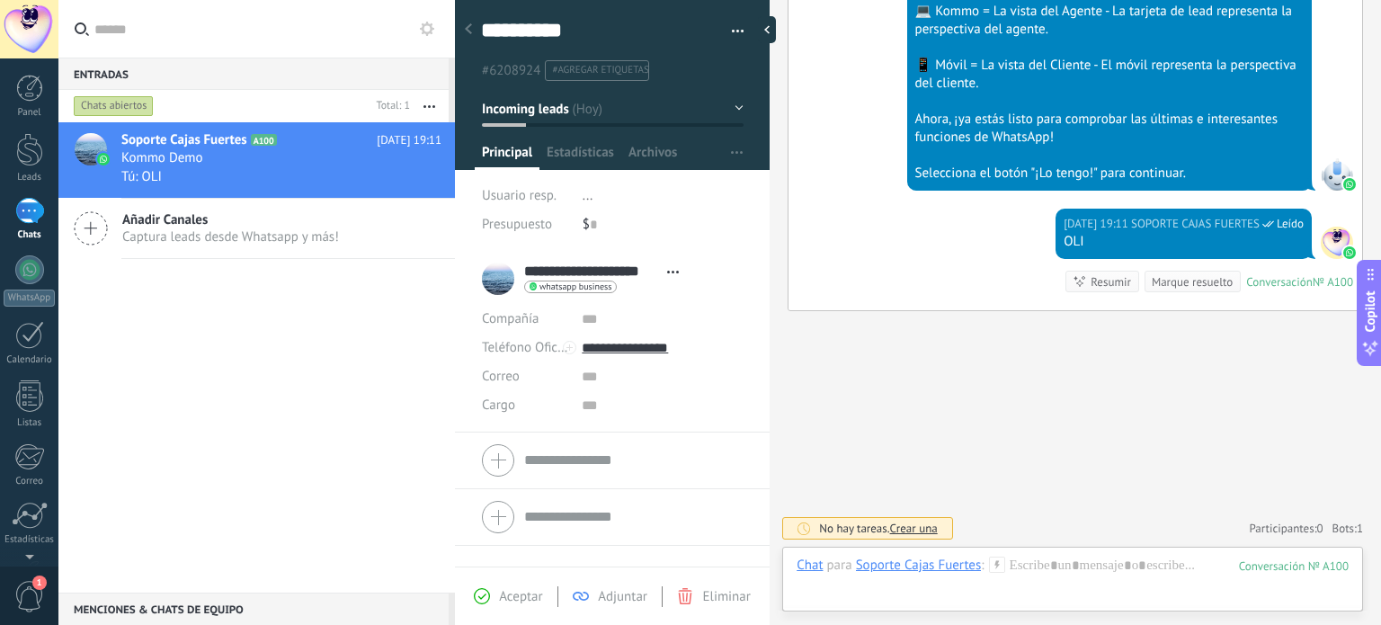
click at [233, 386] on div "Soporte Cajas Fuertes A100 [DATE] 19:11 Kommo Demo Tú: OLI Añadir Canales Captu…" at bounding box center [256, 357] width 396 height 470
click at [218, 384] on div "Soporte Cajas Fuertes A100 [DATE] 19:11 Kommo Demo Tú: OLI Añadir Canales Captu…" at bounding box center [256, 357] width 396 height 470
click at [43, 521] on div at bounding box center [30, 515] width 36 height 27
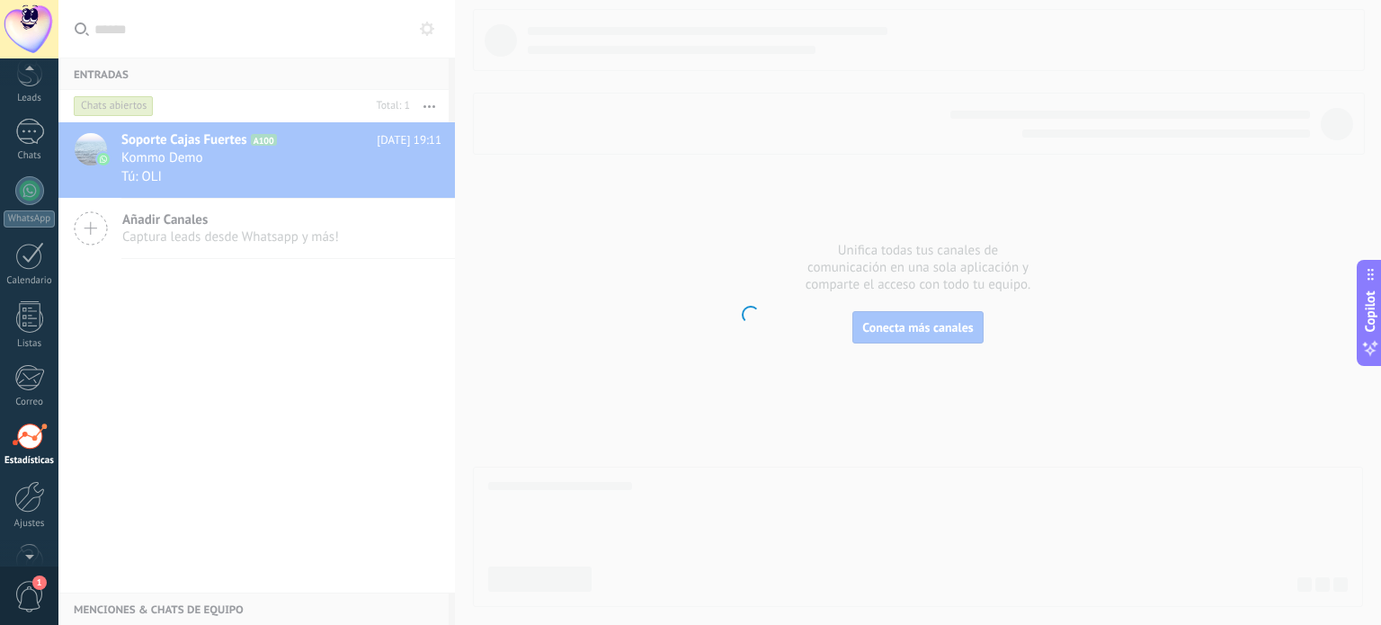
scroll to position [122, 0]
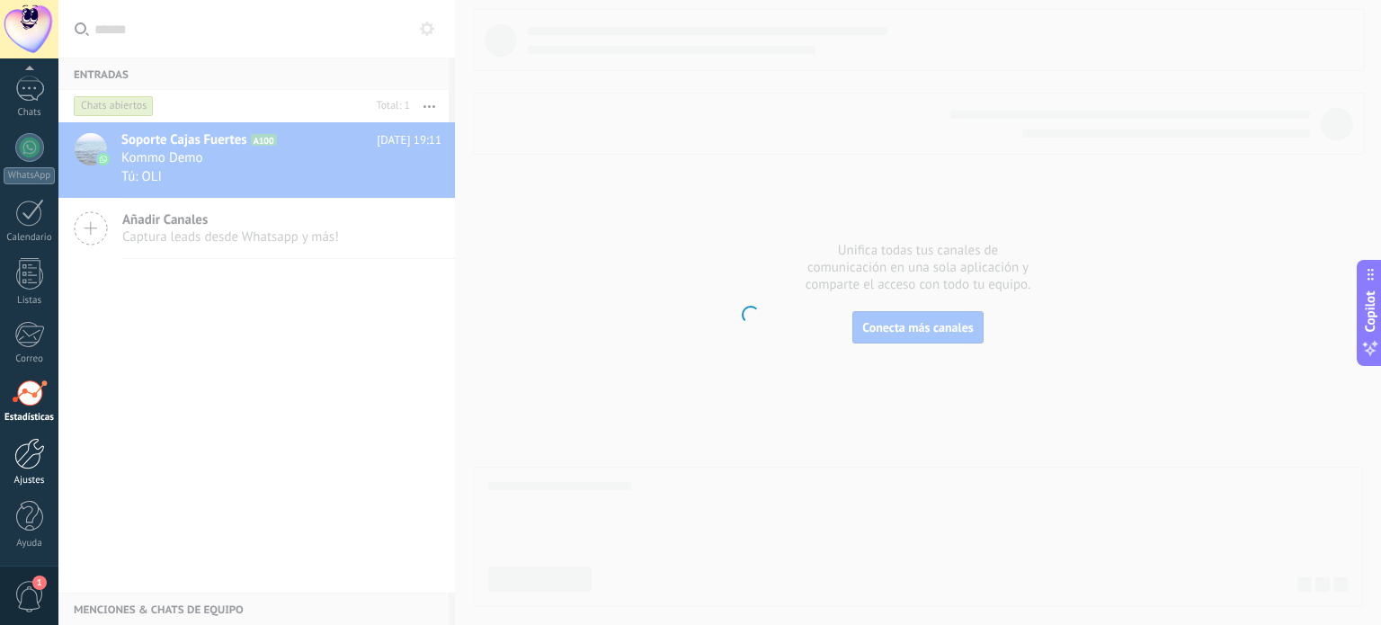
click at [52, 463] on link "Ajustes" at bounding box center [29, 462] width 58 height 49
